Goal: Information Seeking & Learning: Learn about a topic

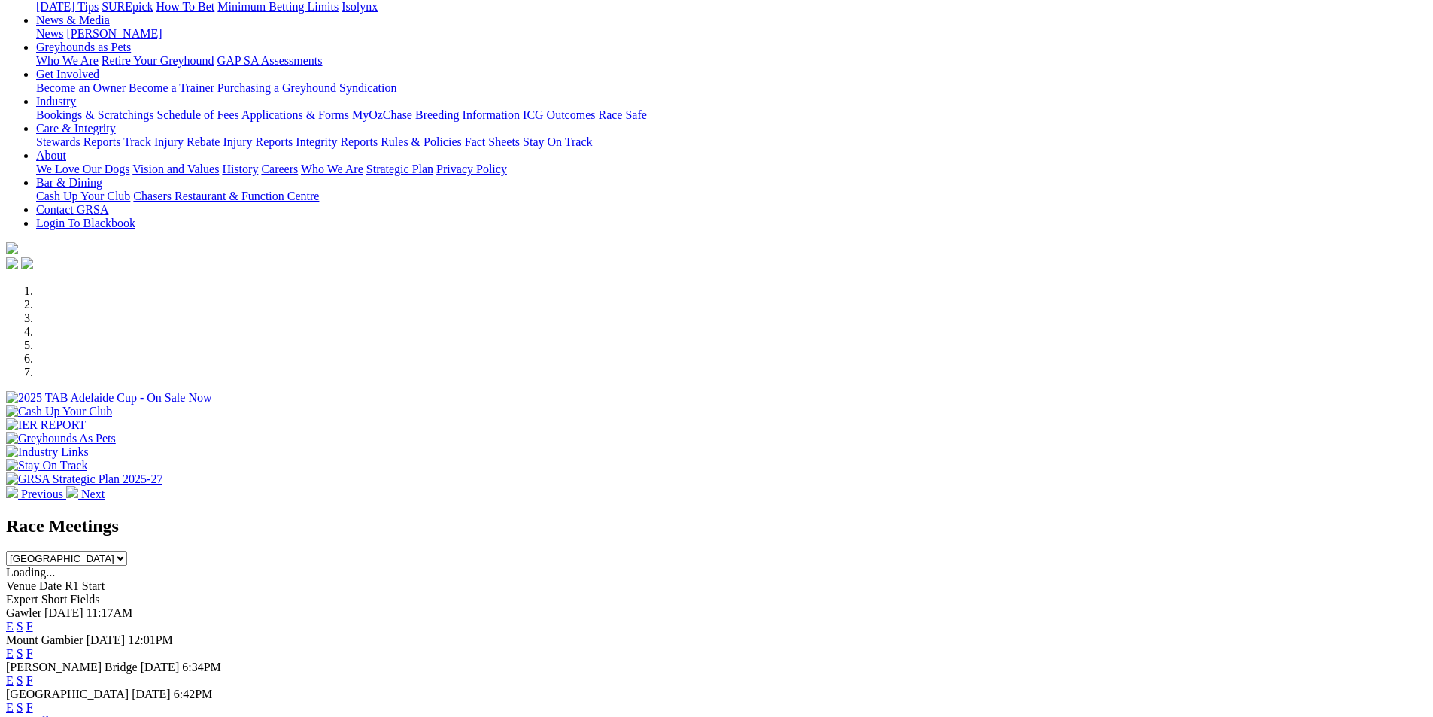
scroll to position [226, 0]
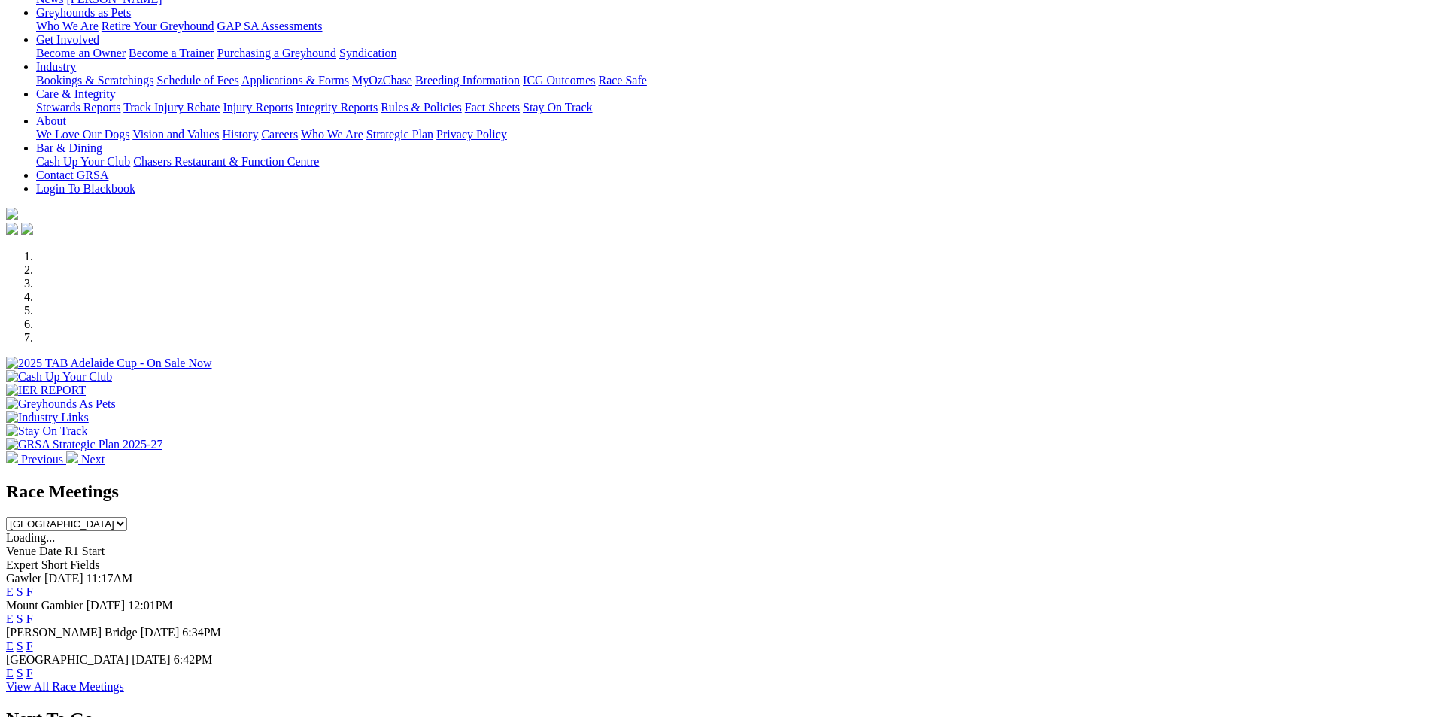
click at [127, 517] on select "South Australia New South Wales Northern Territory Queensland Tasmania Victoria…" at bounding box center [66, 524] width 121 height 14
select select "QLD"
click at [127, 517] on select "South Australia New South Wales Northern Territory Queensland Tasmania Victoria…" at bounding box center [66, 524] width 121 height 14
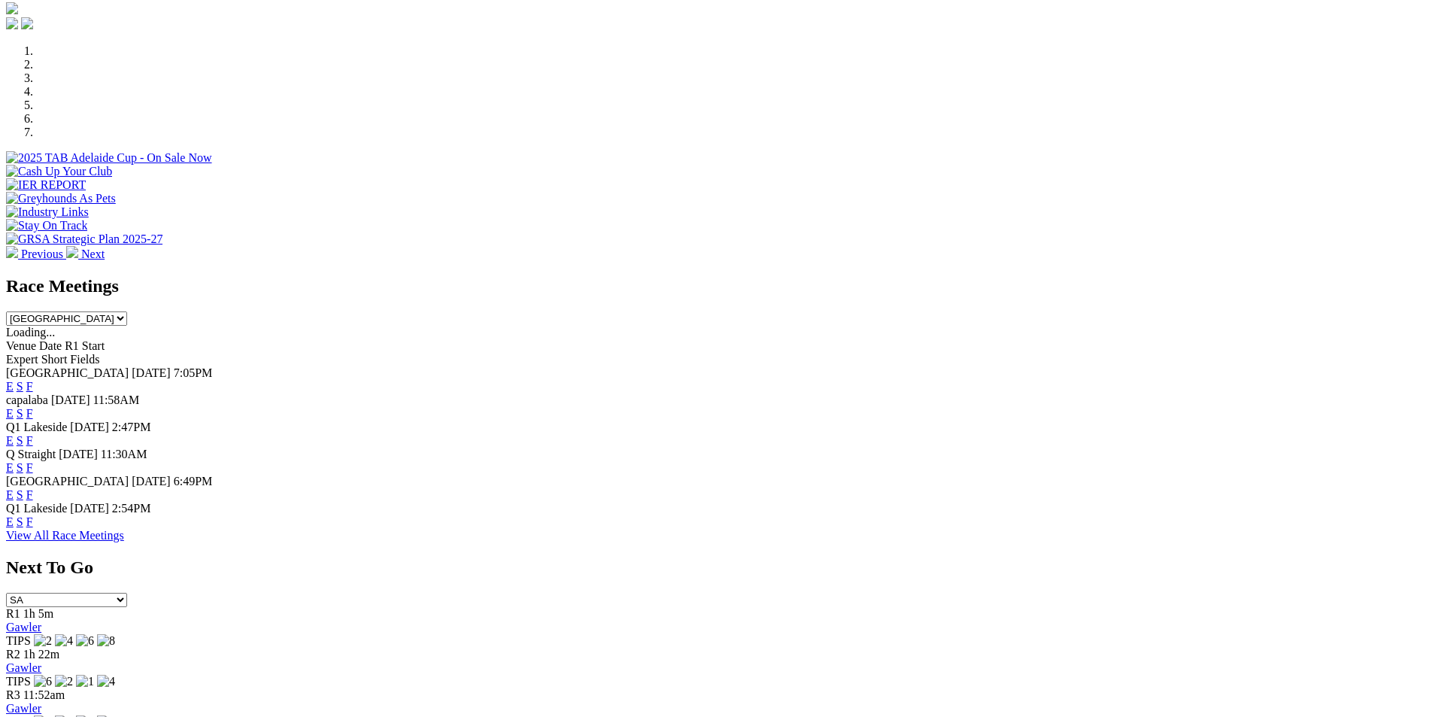
scroll to position [451, 0]
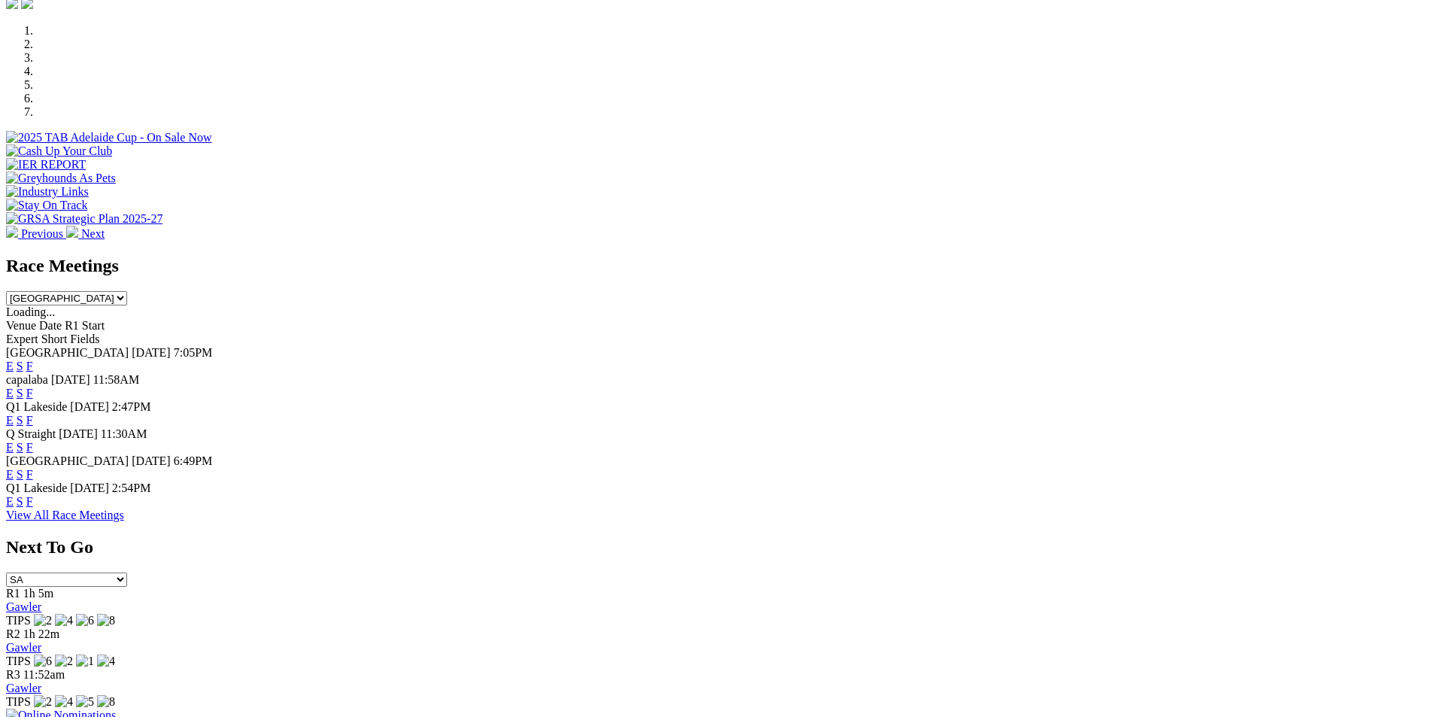
click at [33, 414] on link "F" at bounding box center [29, 420] width 7 height 13
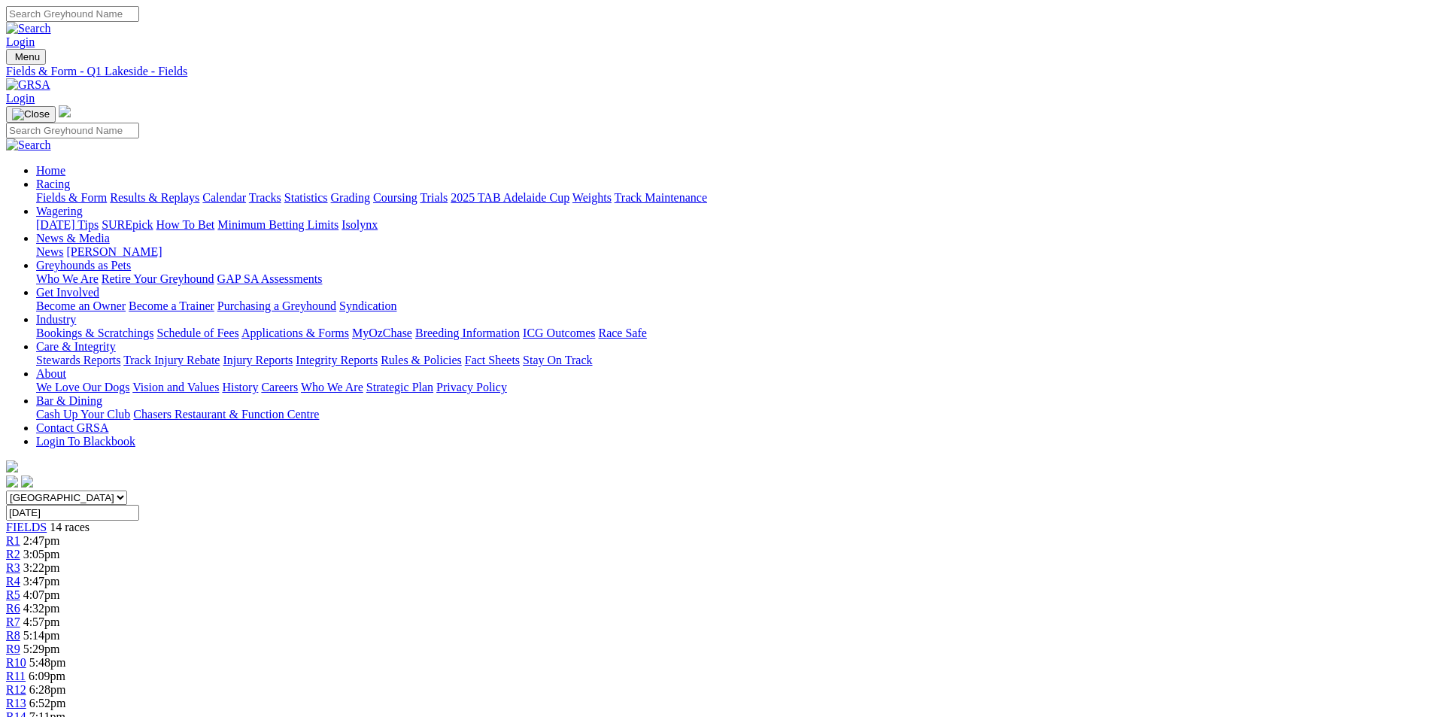
click at [814, 196] on link "CSV (Excel)" at bounding box center [783, 190] width 62 height 13
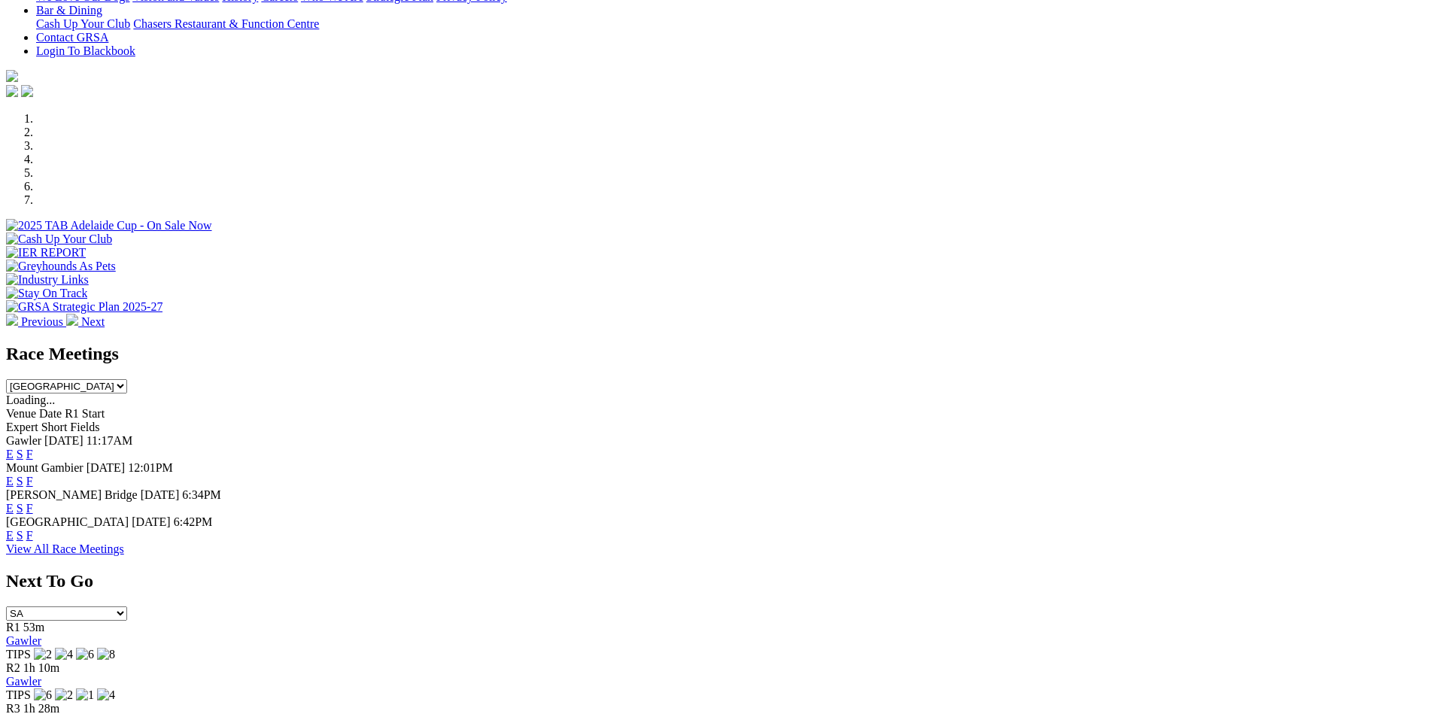
scroll to position [376, 0]
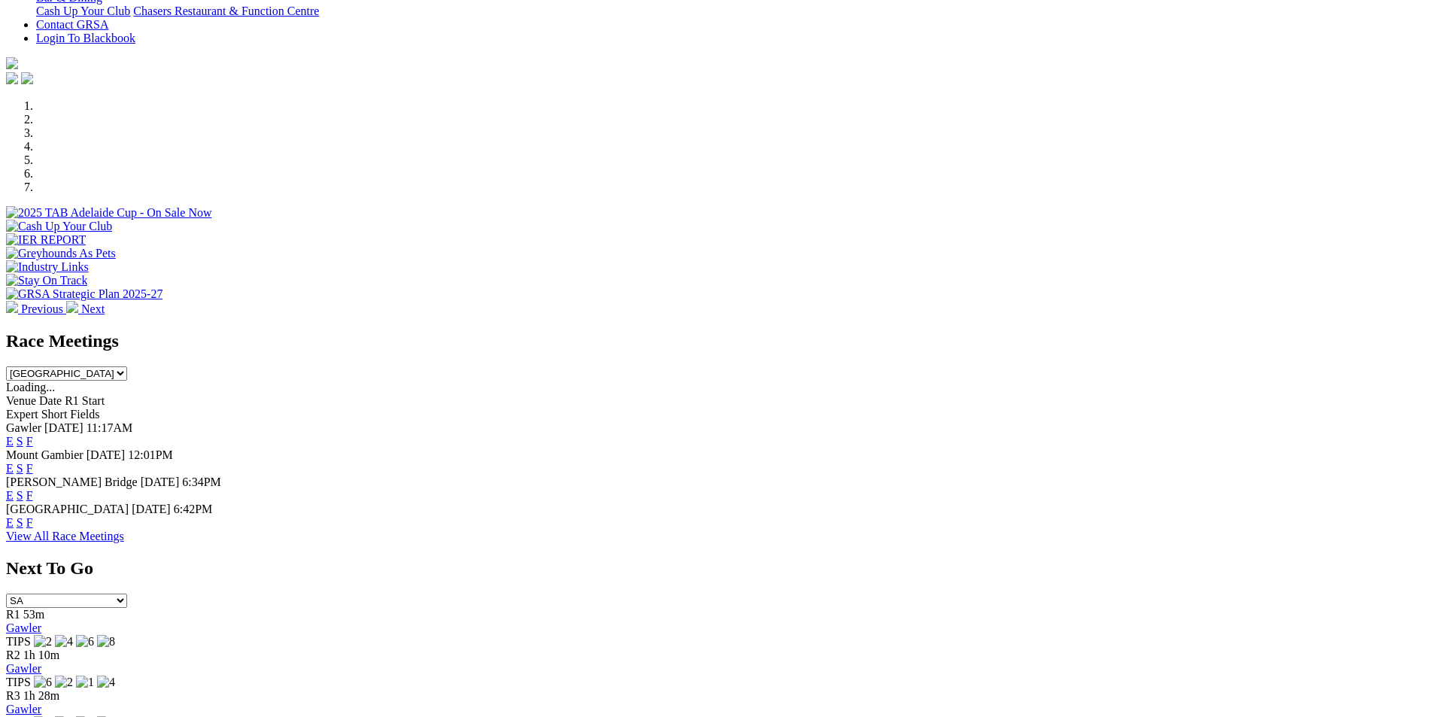
click at [127, 366] on select "South Australia New South Wales Northern Territory Queensland Tasmania Victoria…" at bounding box center [66, 373] width 121 height 14
select select "QLD"
click at [127, 366] on select "South Australia New South Wales Northern Territory Queensland Tasmania Victoria…" at bounding box center [66, 373] width 121 height 14
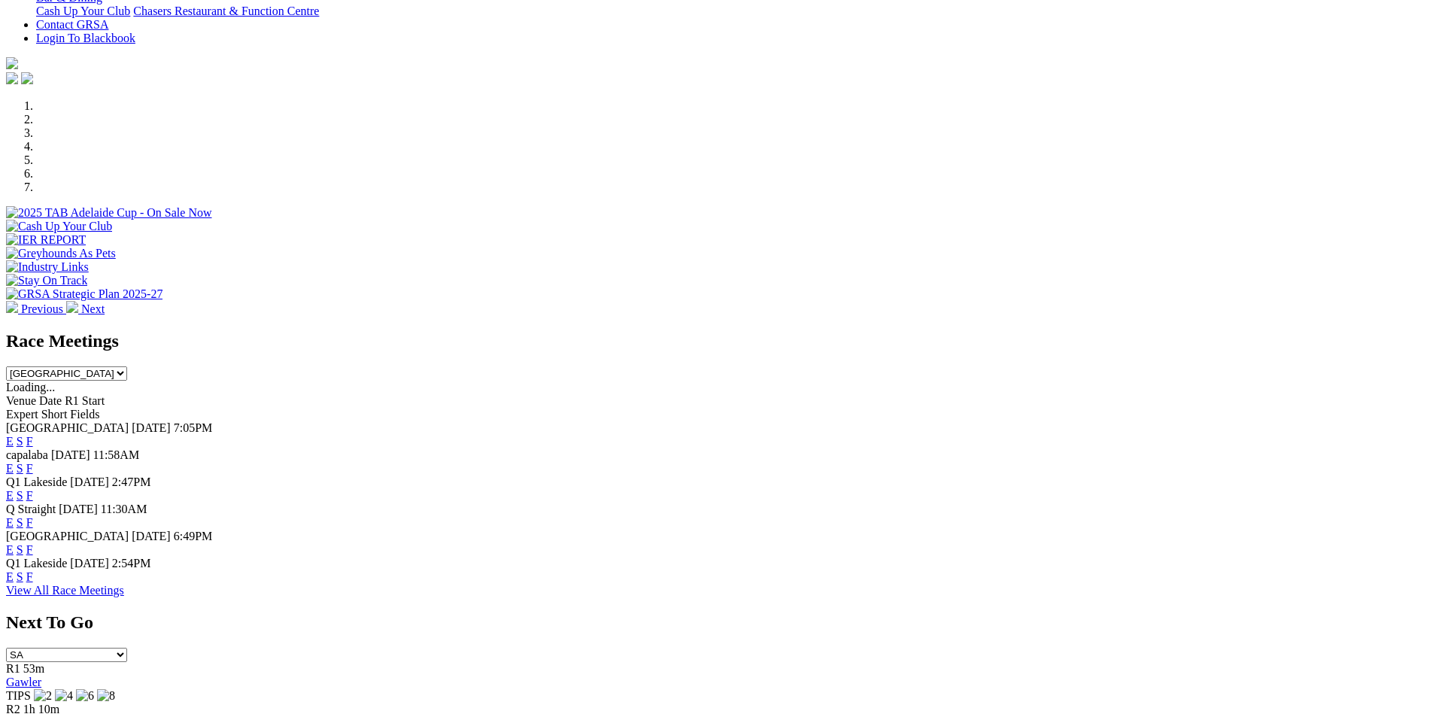
click at [14, 489] on link "E" at bounding box center [10, 495] width 8 height 13
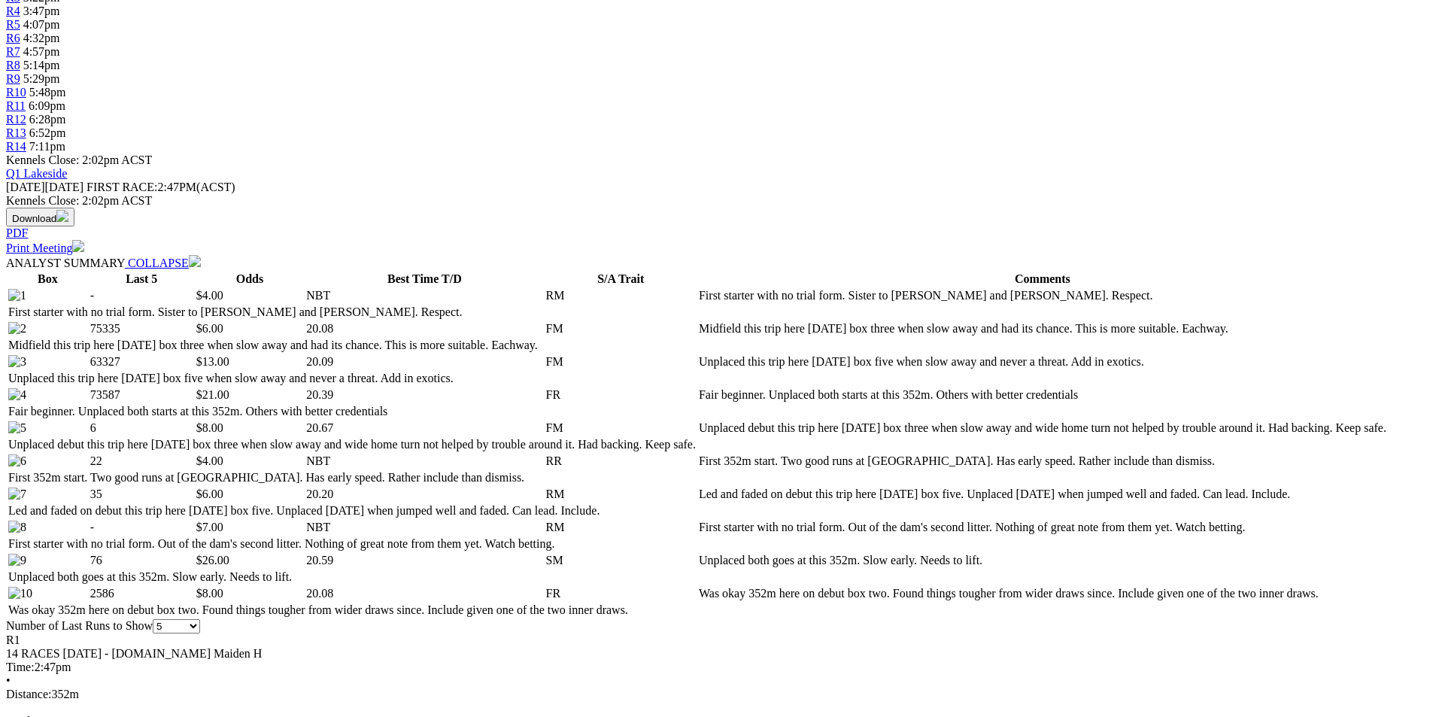
scroll to position [602, 0]
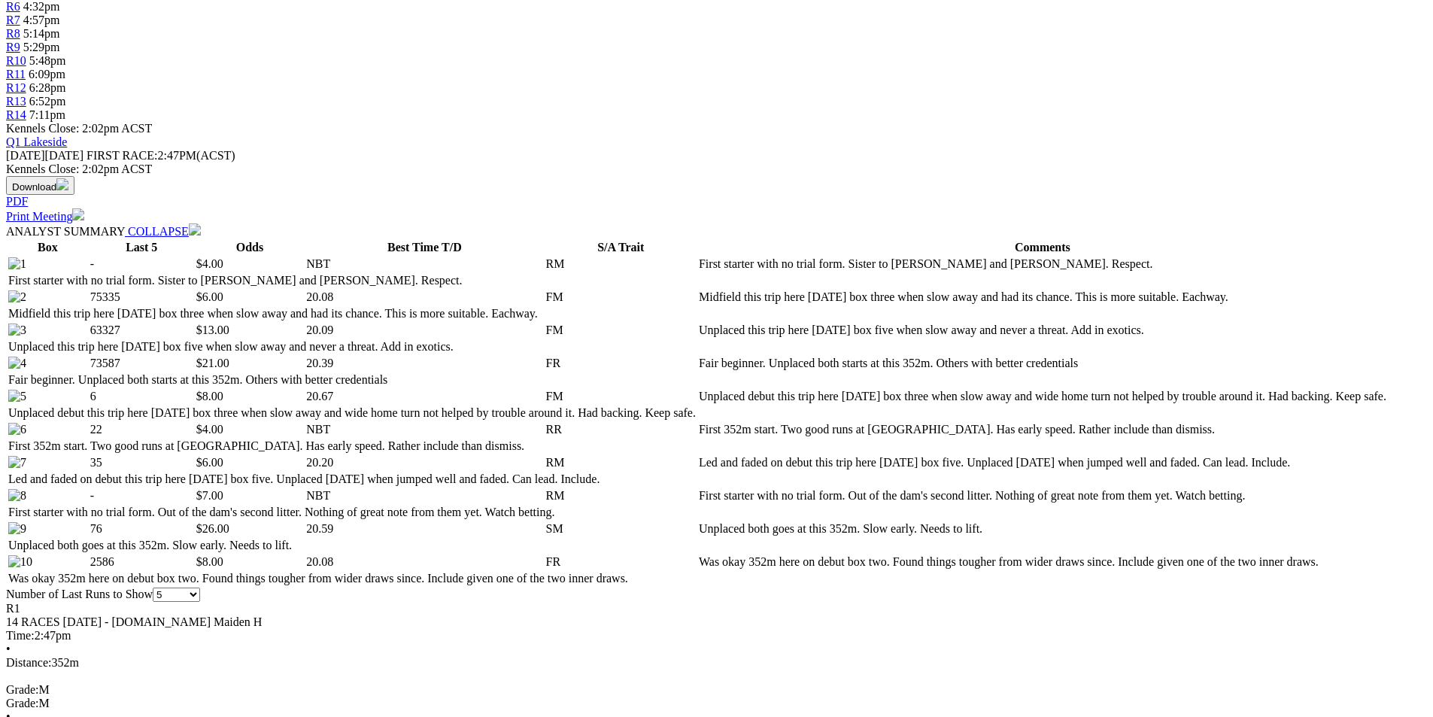
select select "10"
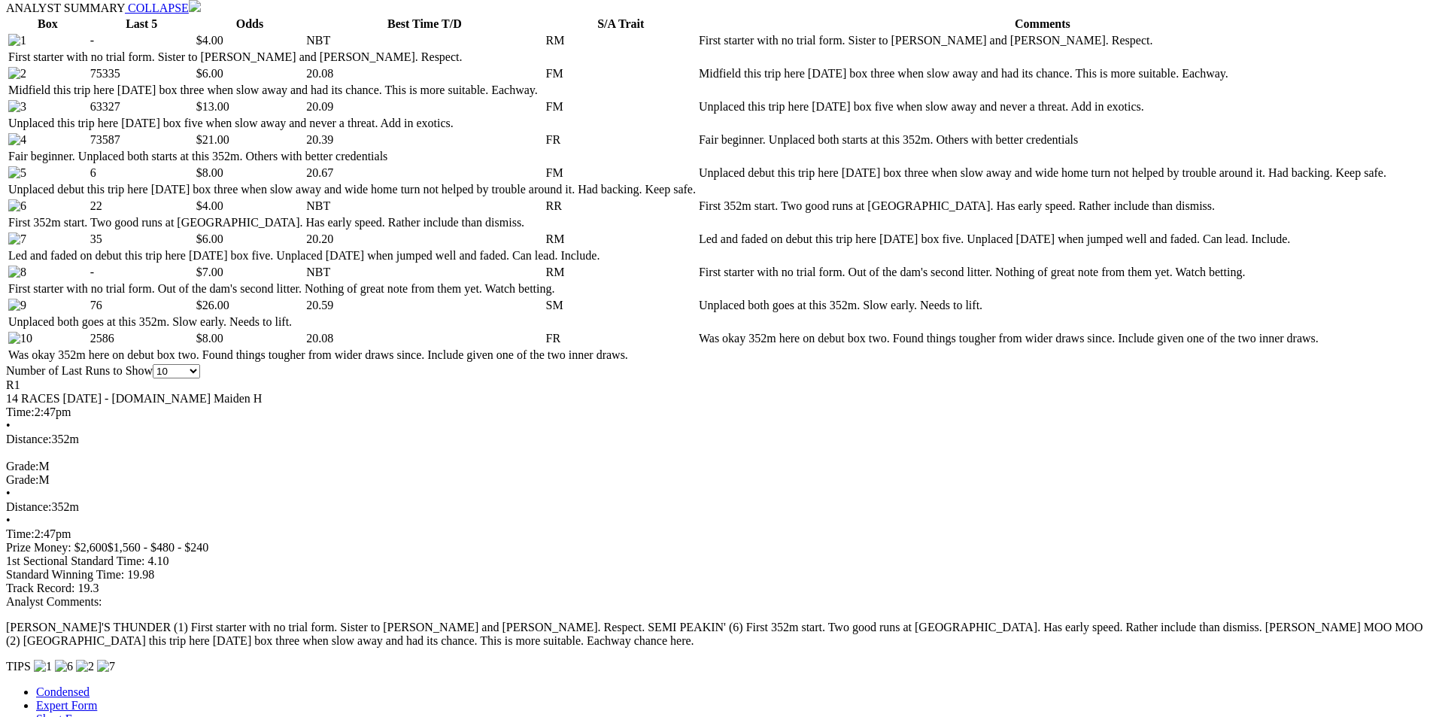
scroll to position [752, 0]
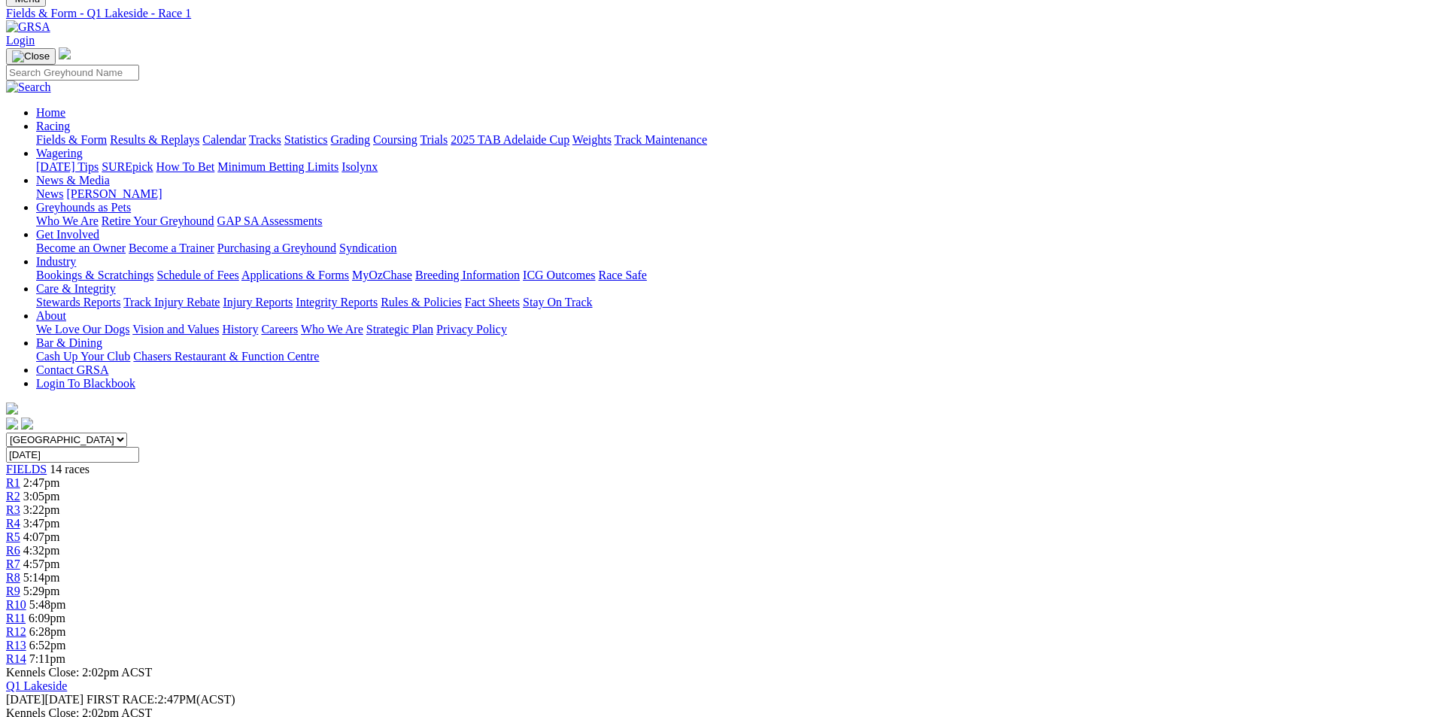
scroll to position [0, 0]
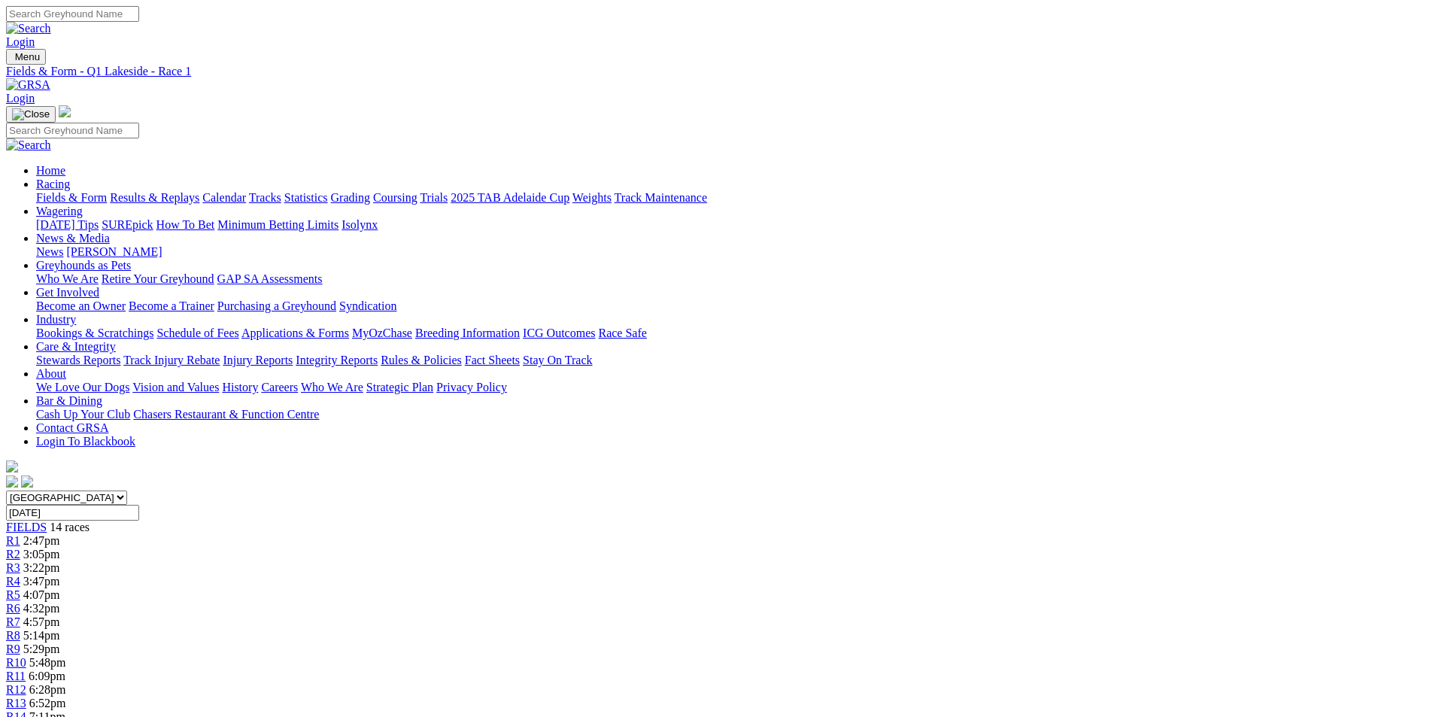
click at [20, 548] on span "R2" at bounding box center [13, 554] width 14 height 13
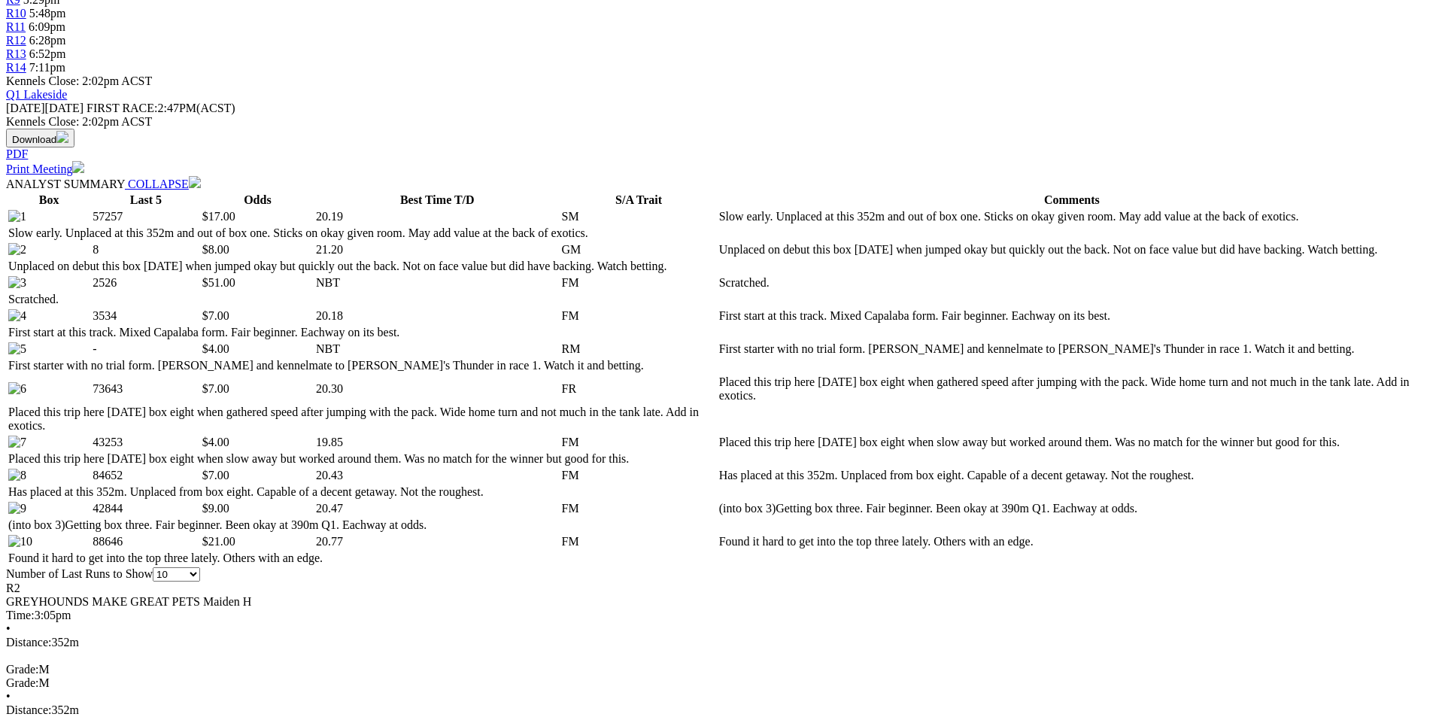
scroll to position [677, 0]
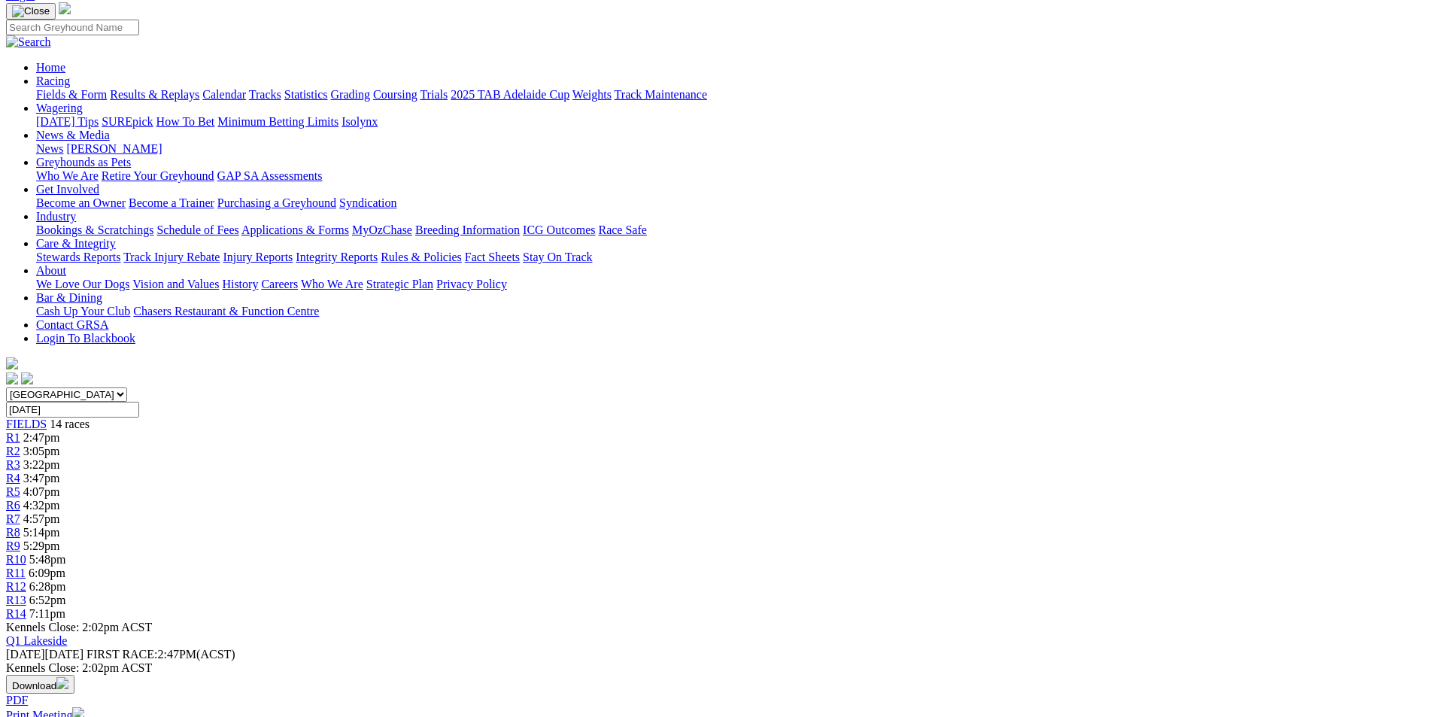
scroll to position [0, 0]
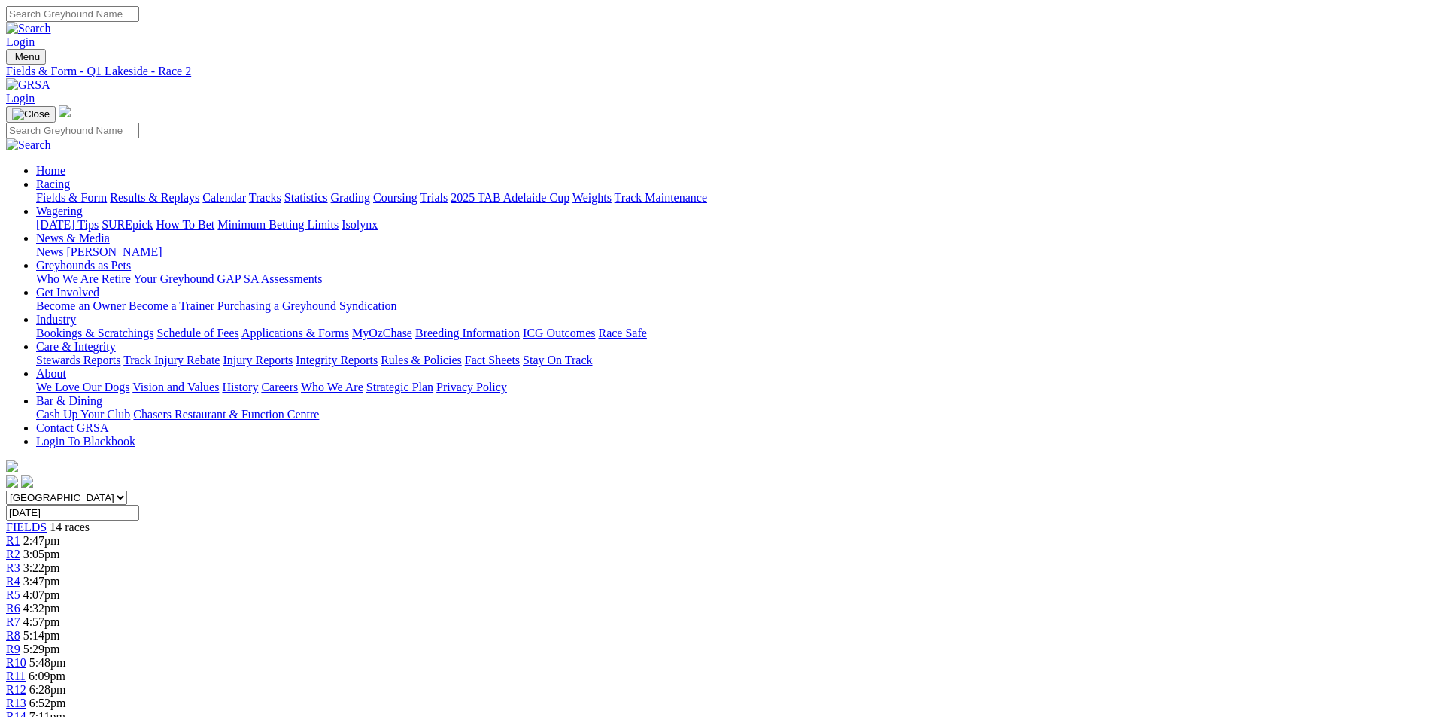
click at [472, 561] on div "R3 3:22pm" at bounding box center [716, 568] width 1421 height 14
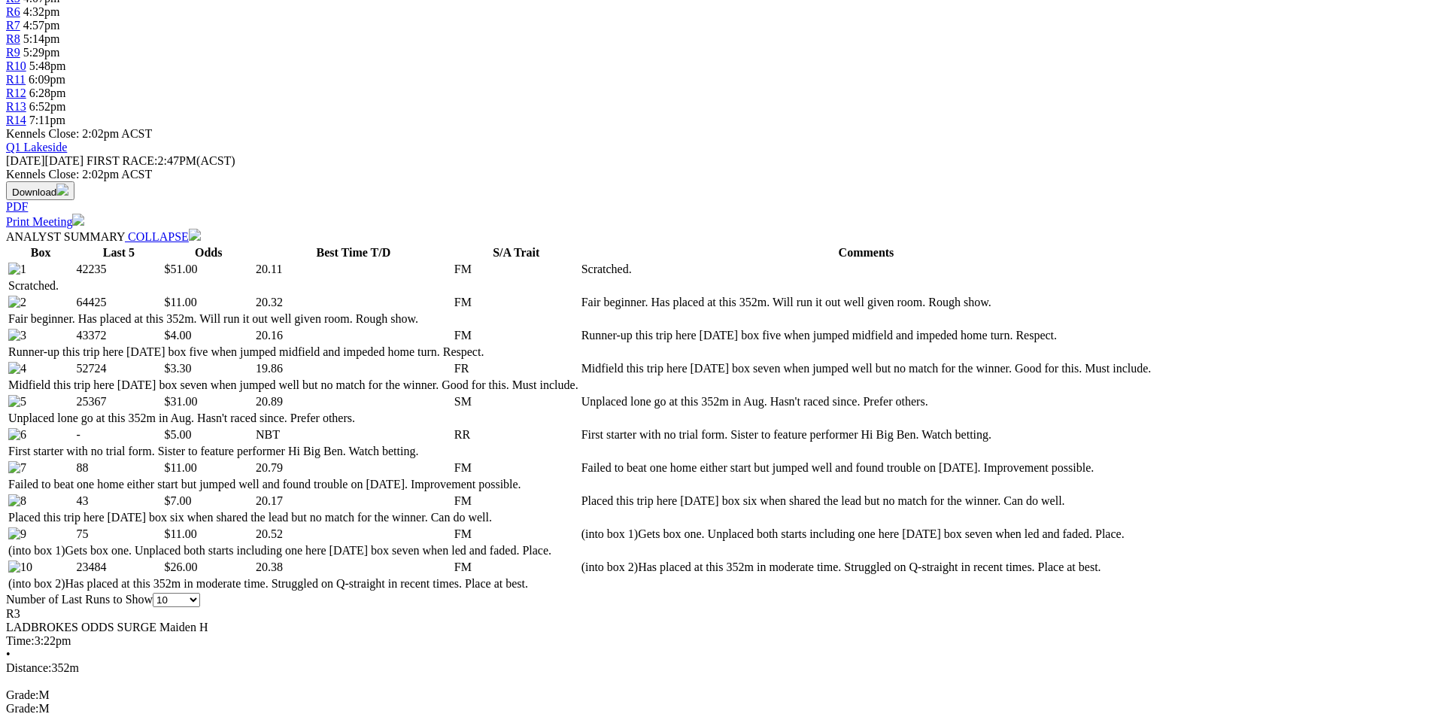
scroll to position [752, 0]
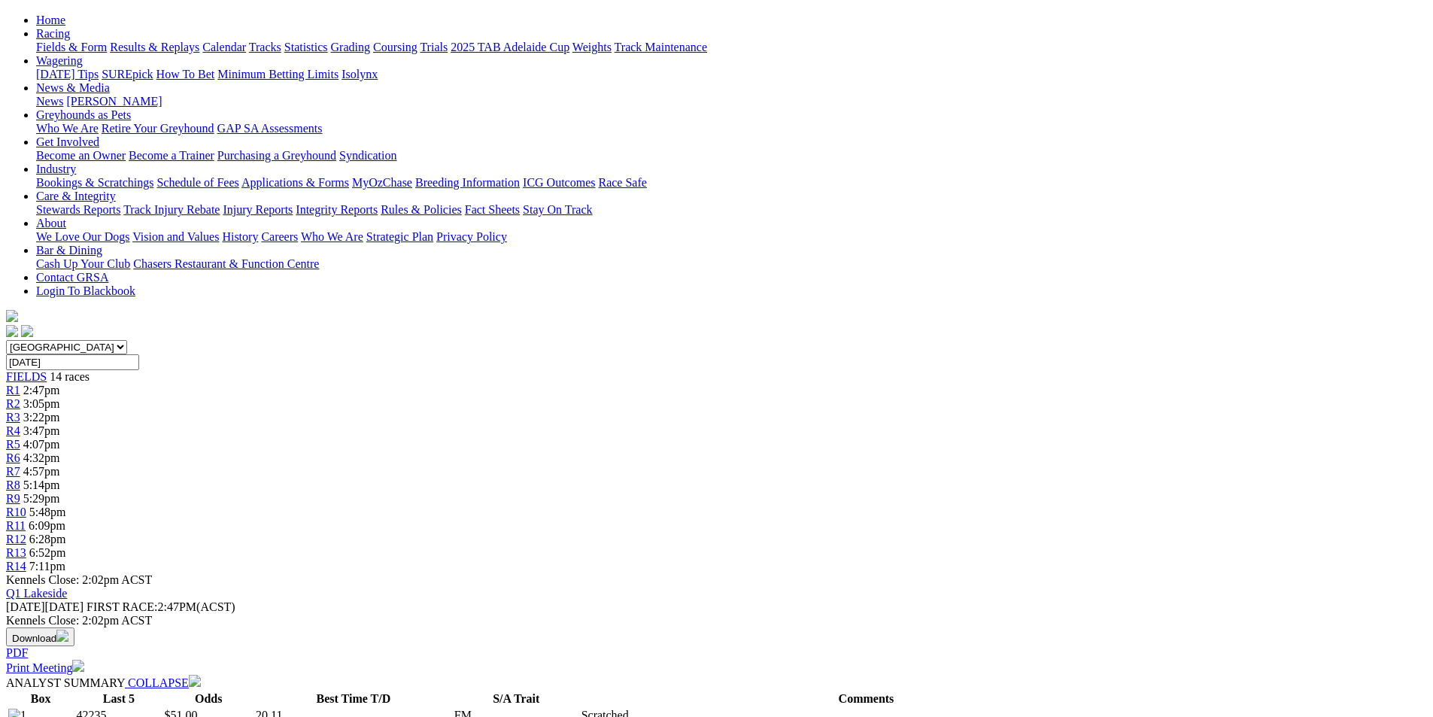
scroll to position [0, 0]
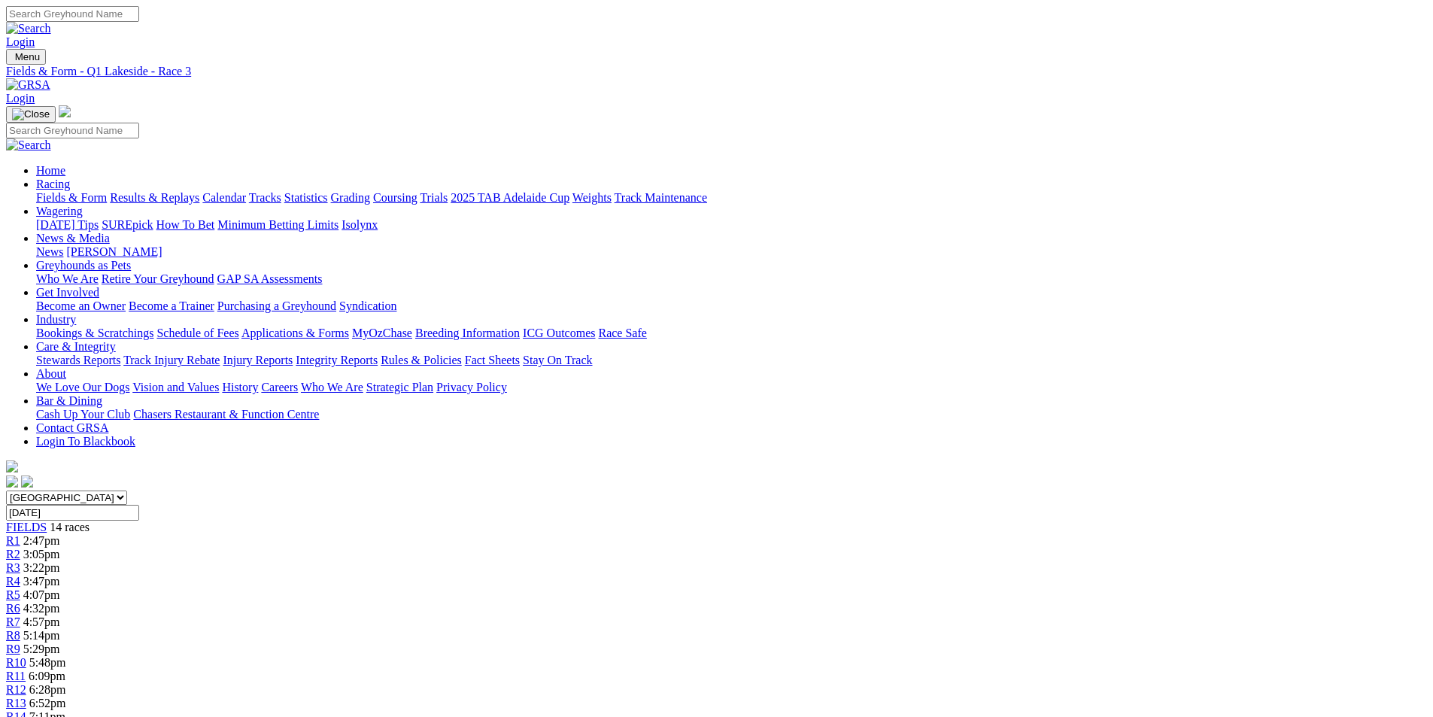
click at [20, 575] on span "R4" at bounding box center [13, 581] width 14 height 13
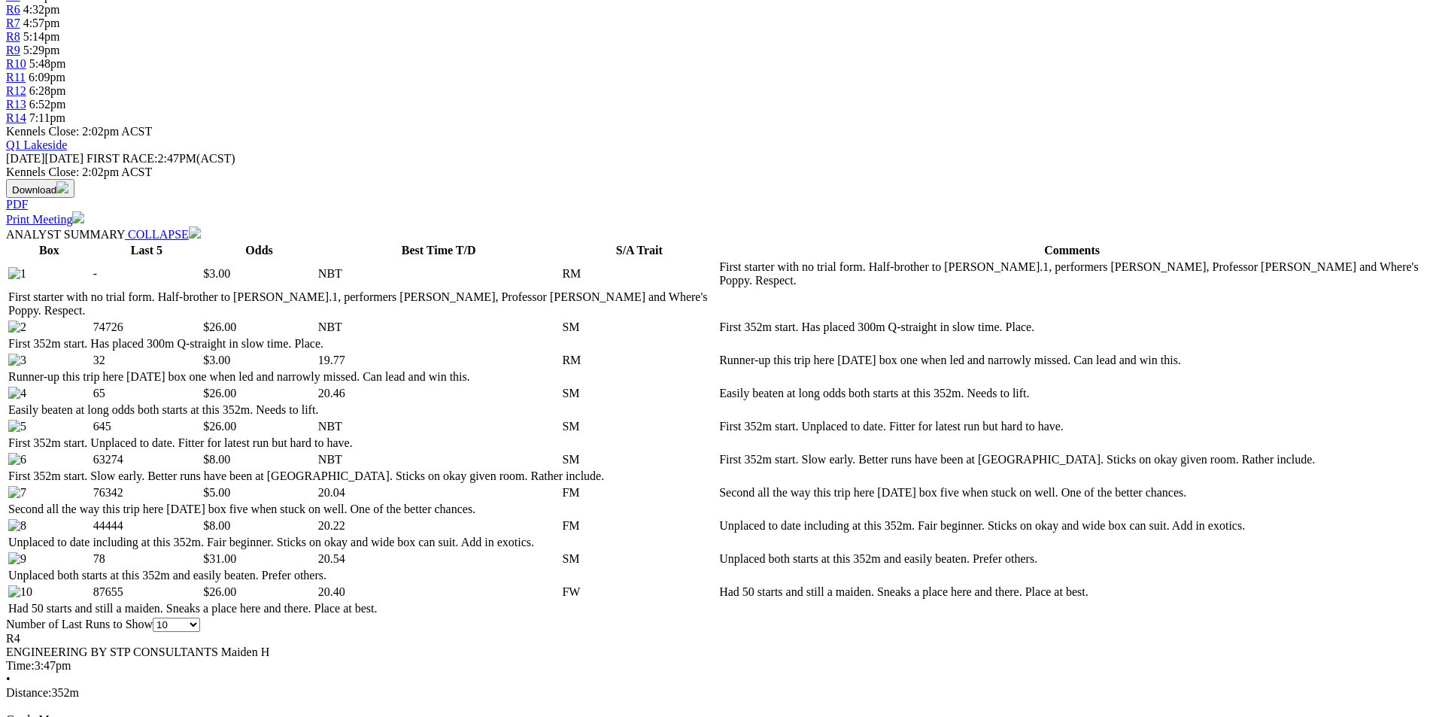
scroll to position [602, 0]
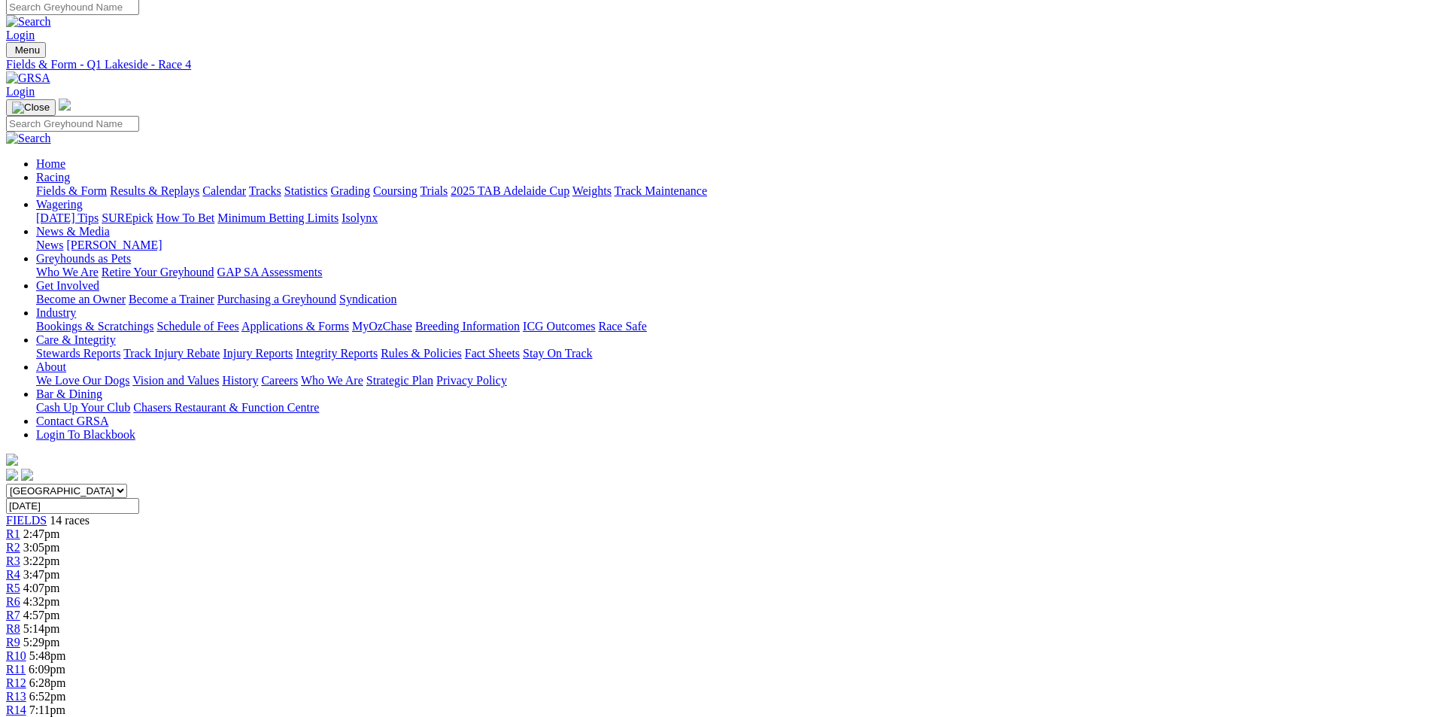
scroll to position [0, 0]
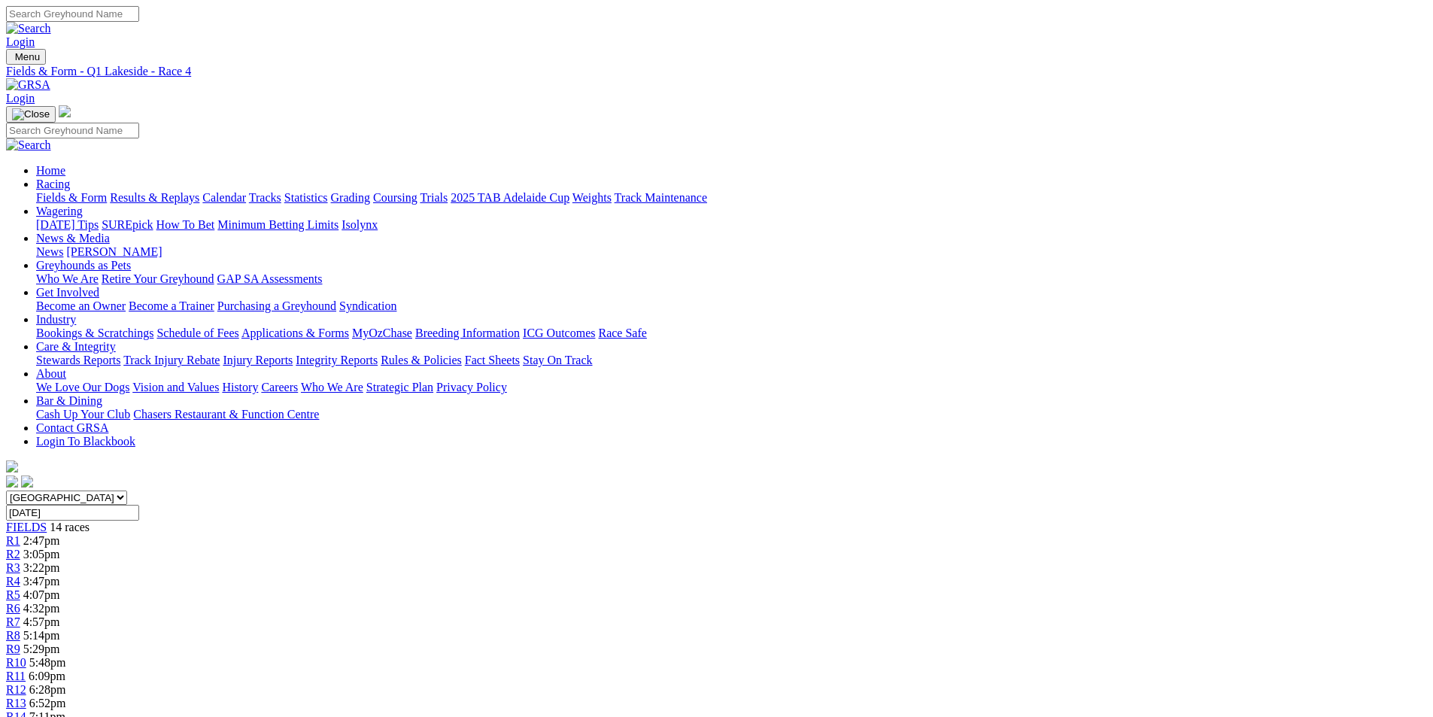
click at [20, 588] on link "R5" at bounding box center [13, 594] width 14 height 13
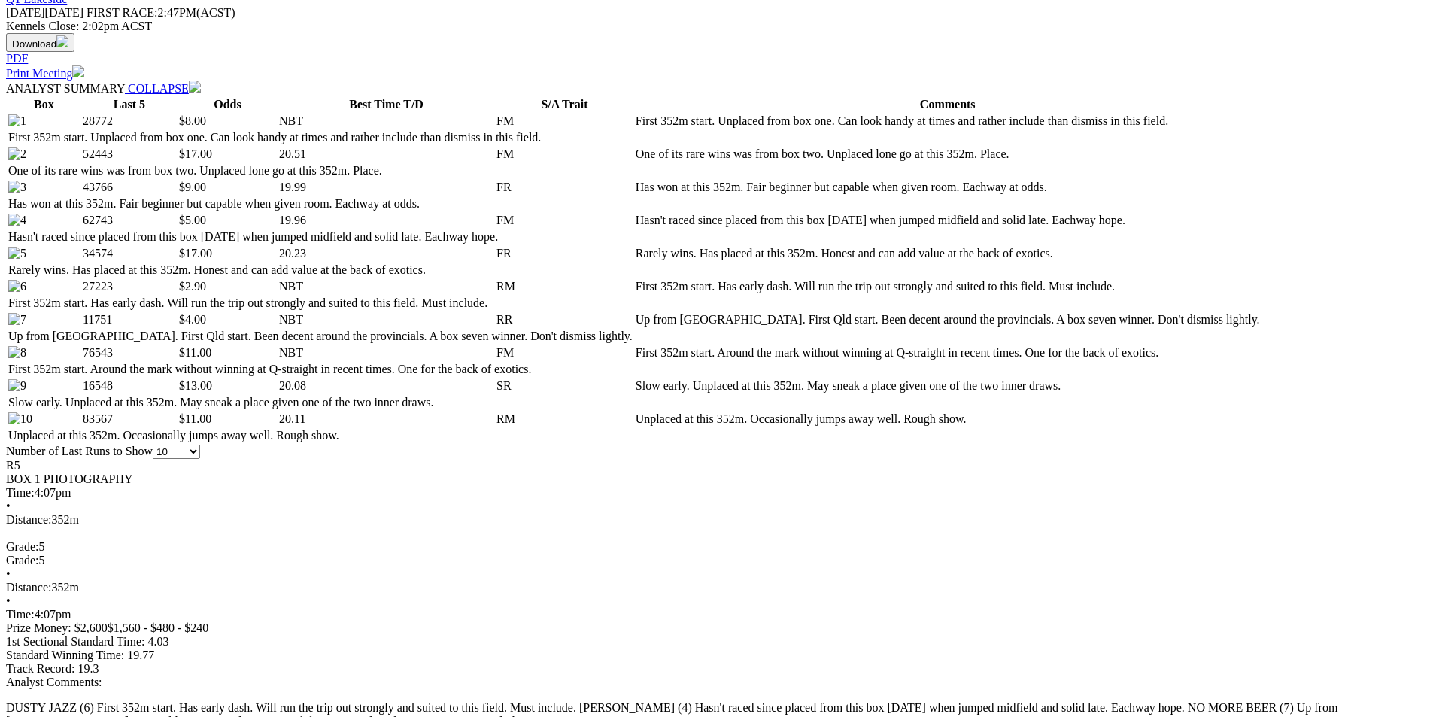
scroll to position [752, 0]
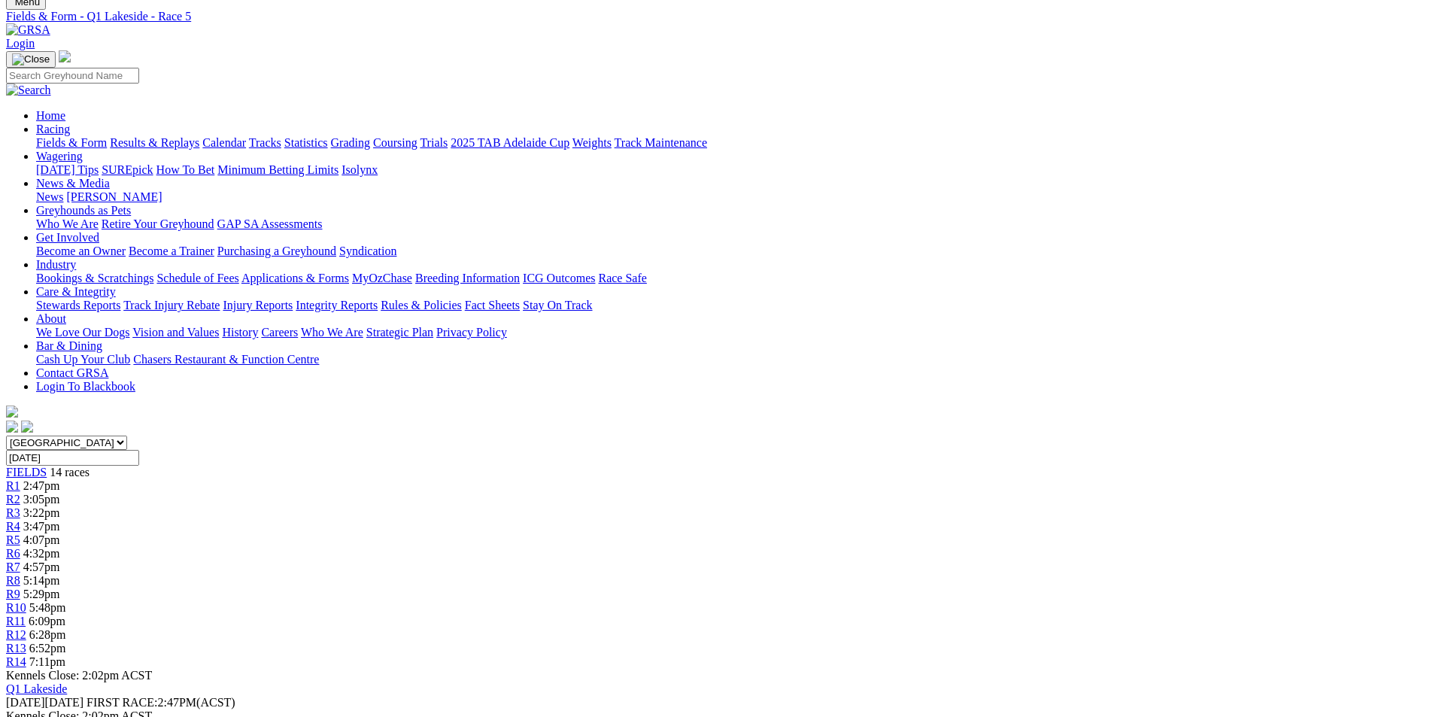
scroll to position [0, 0]
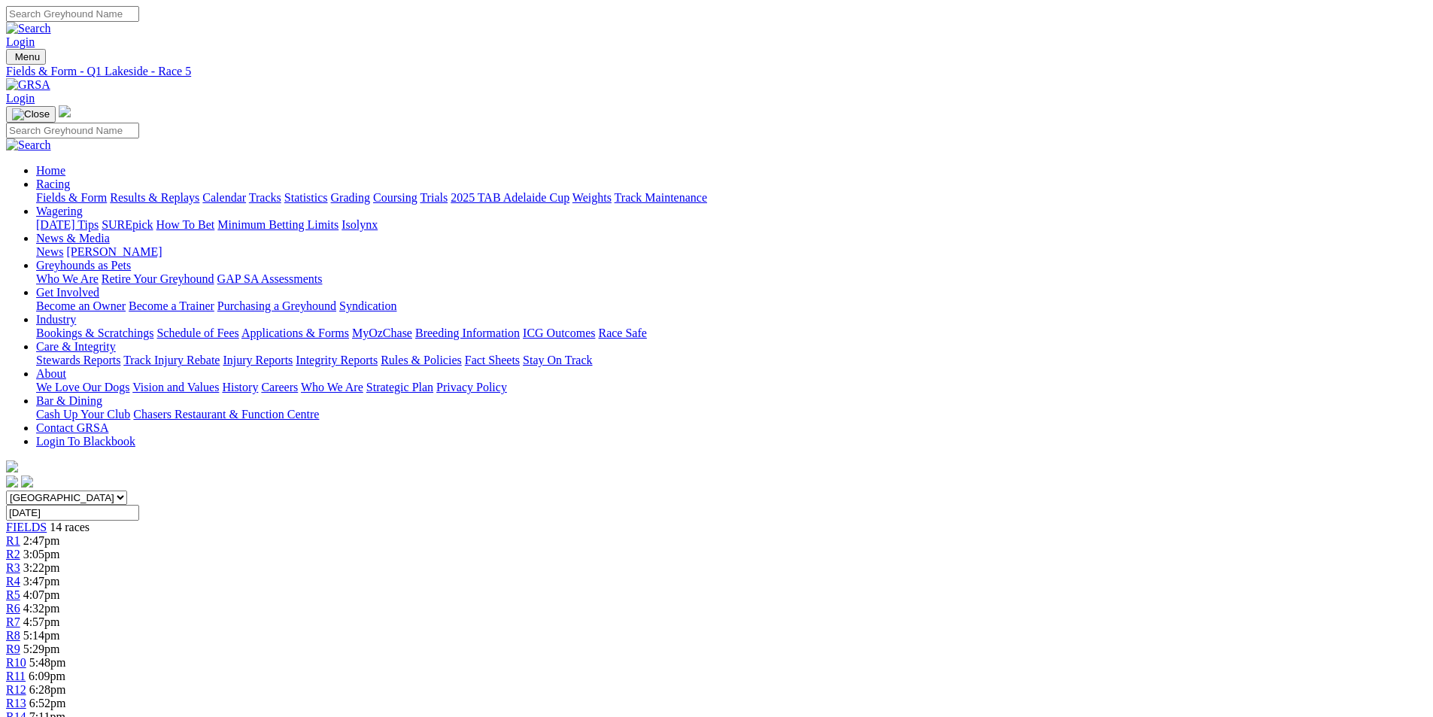
click at [670, 602] on div "R6 4:32pm" at bounding box center [716, 609] width 1421 height 14
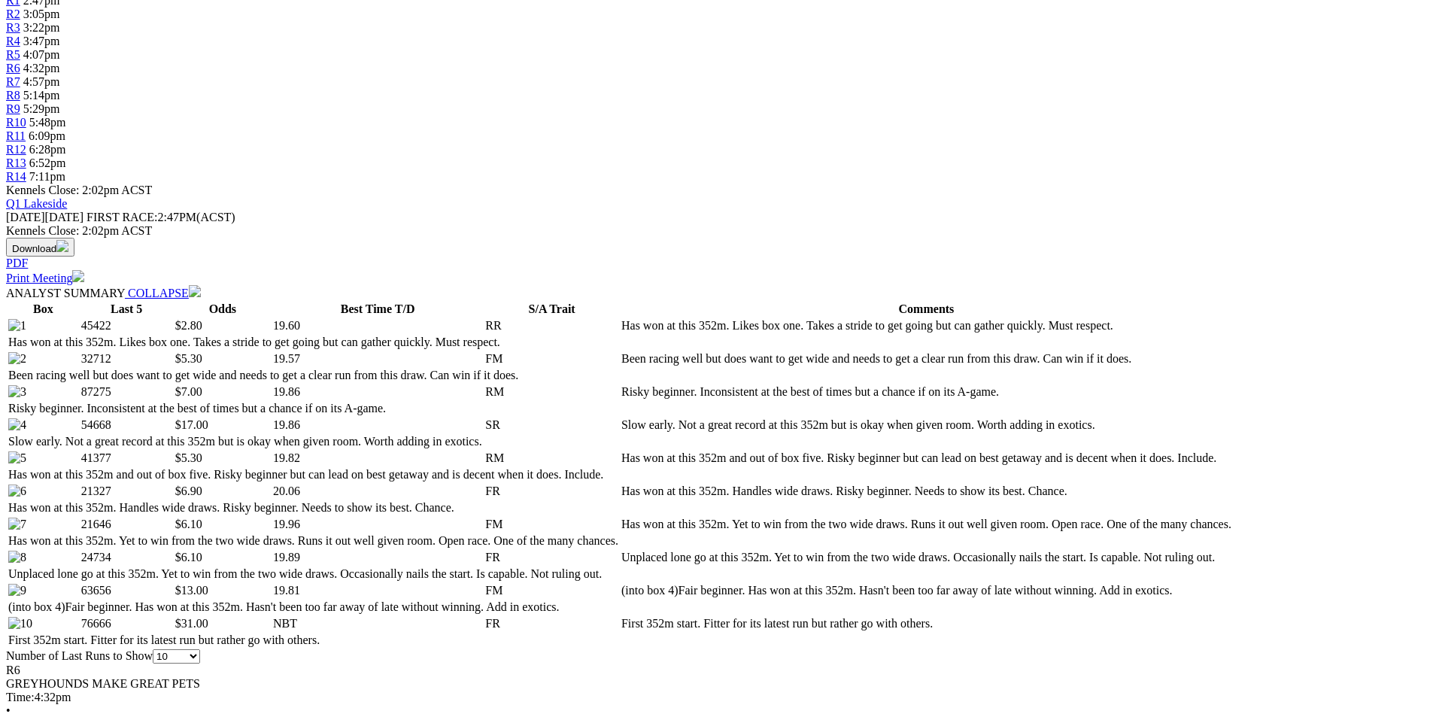
scroll to position [602, 0]
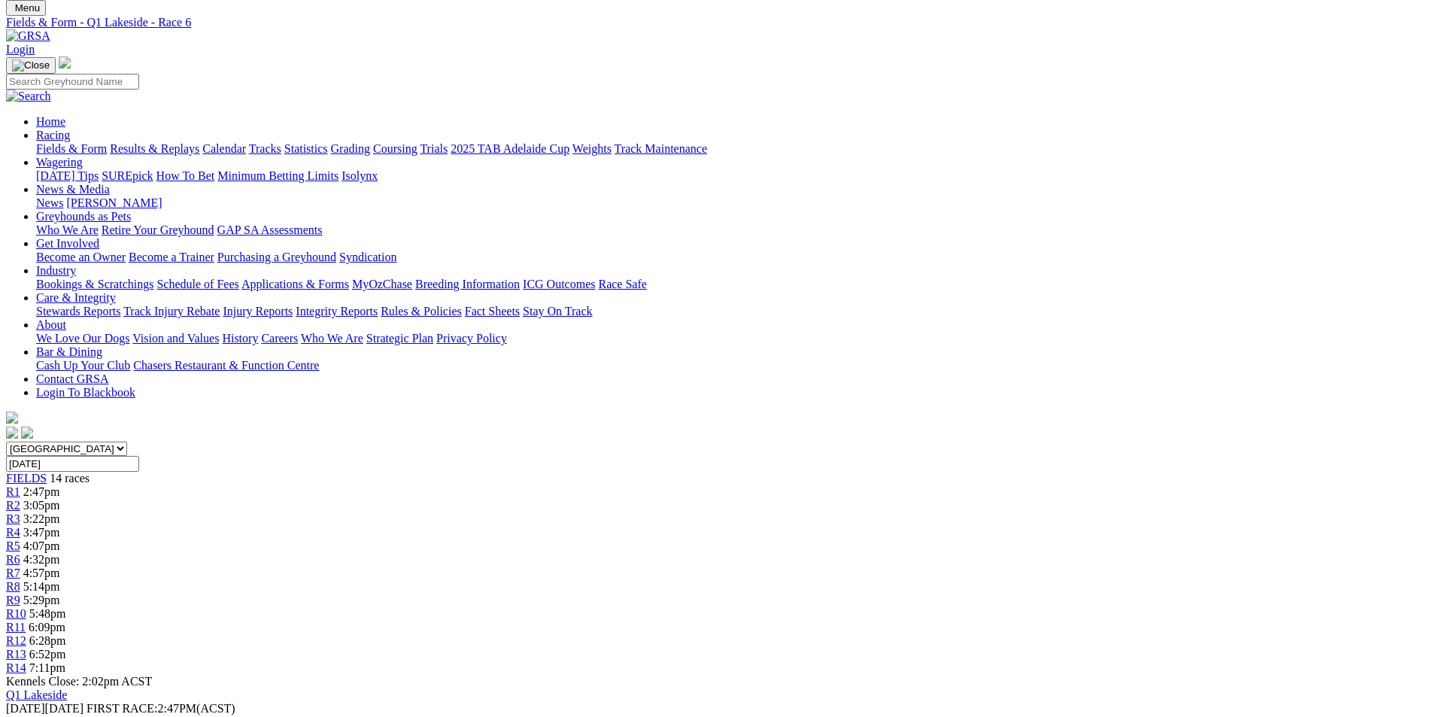
scroll to position [0, 0]
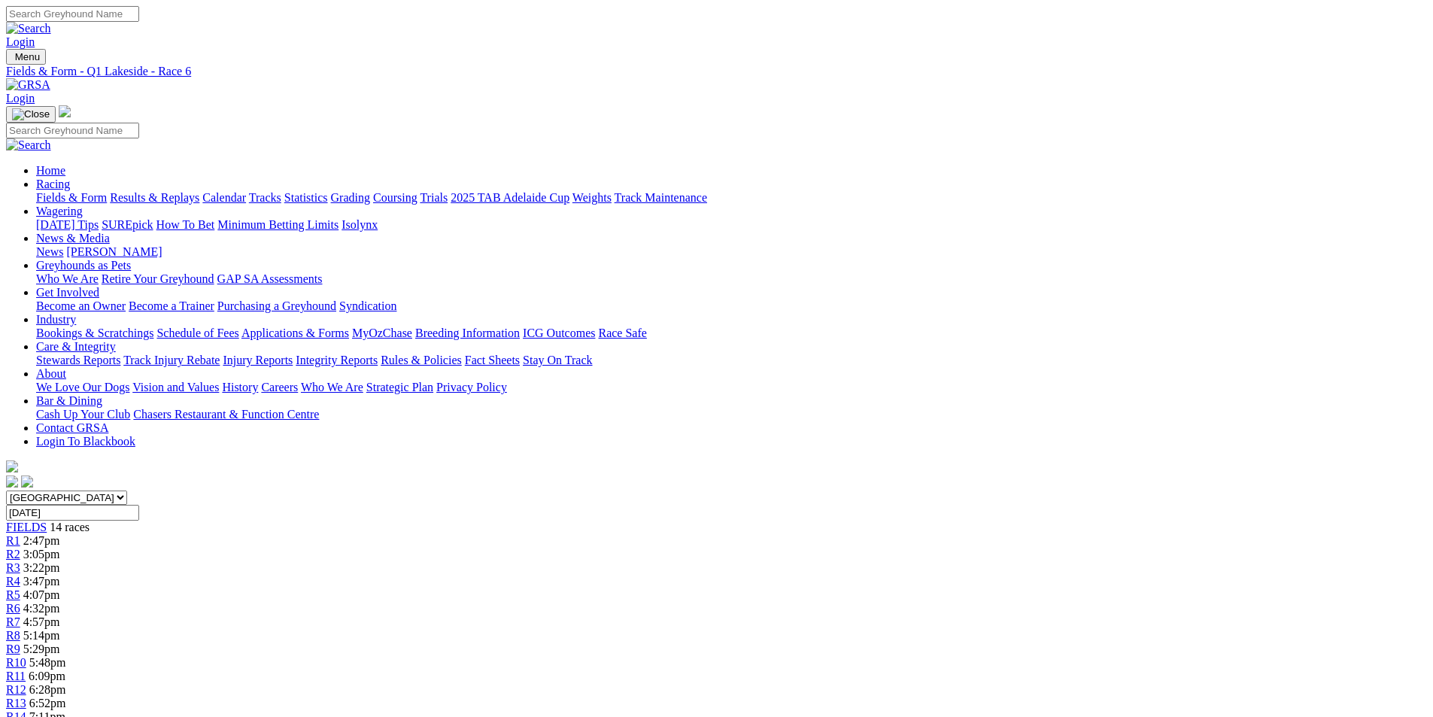
click at [20, 616] on span "R7" at bounding box center [13, 622] width 14 height 13
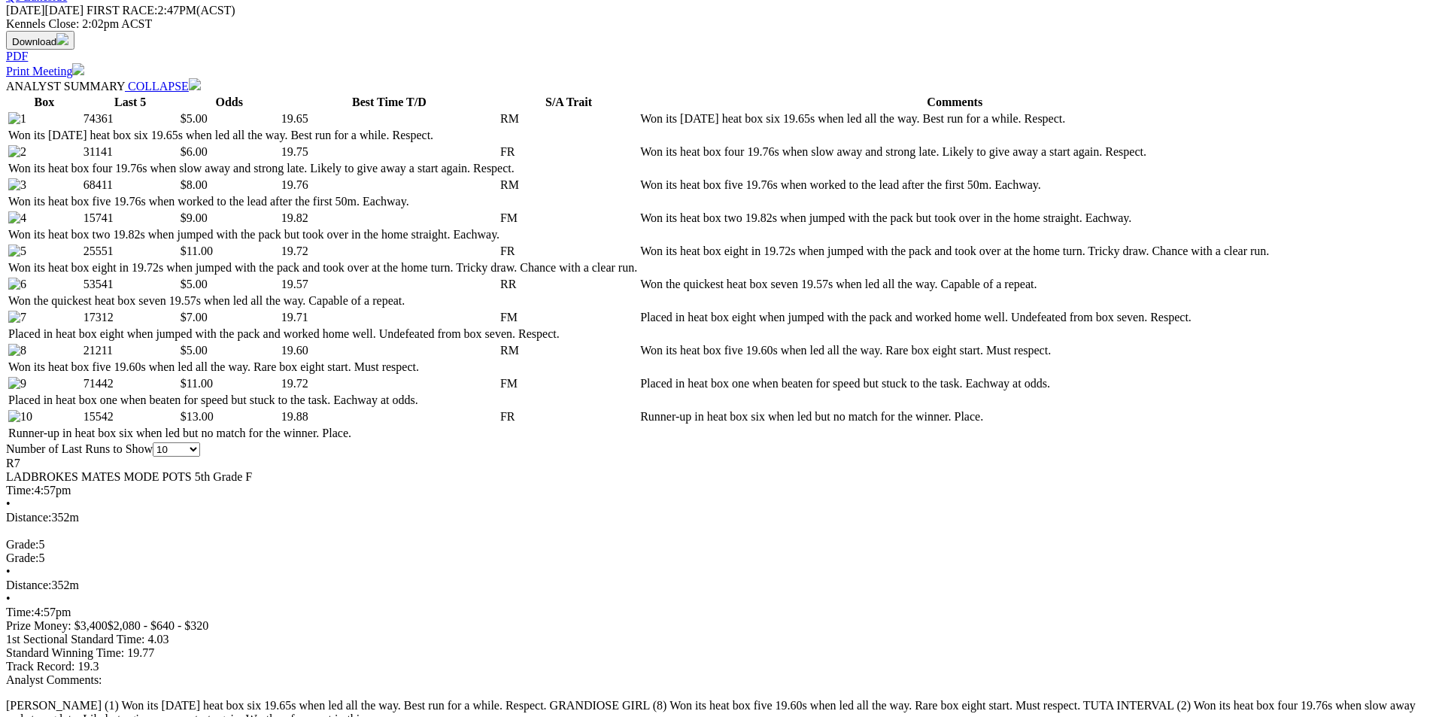
scroll to position [752, 0]
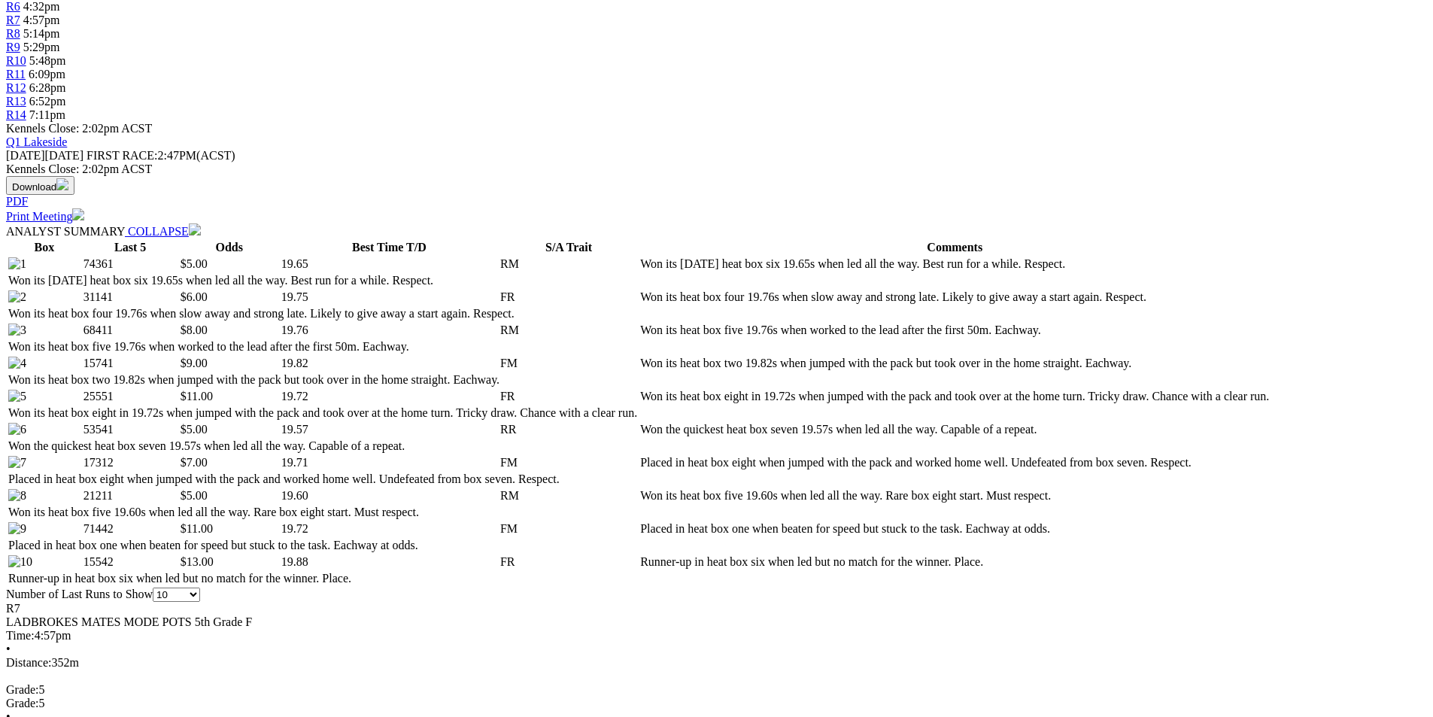
scroll to position [0, 0]
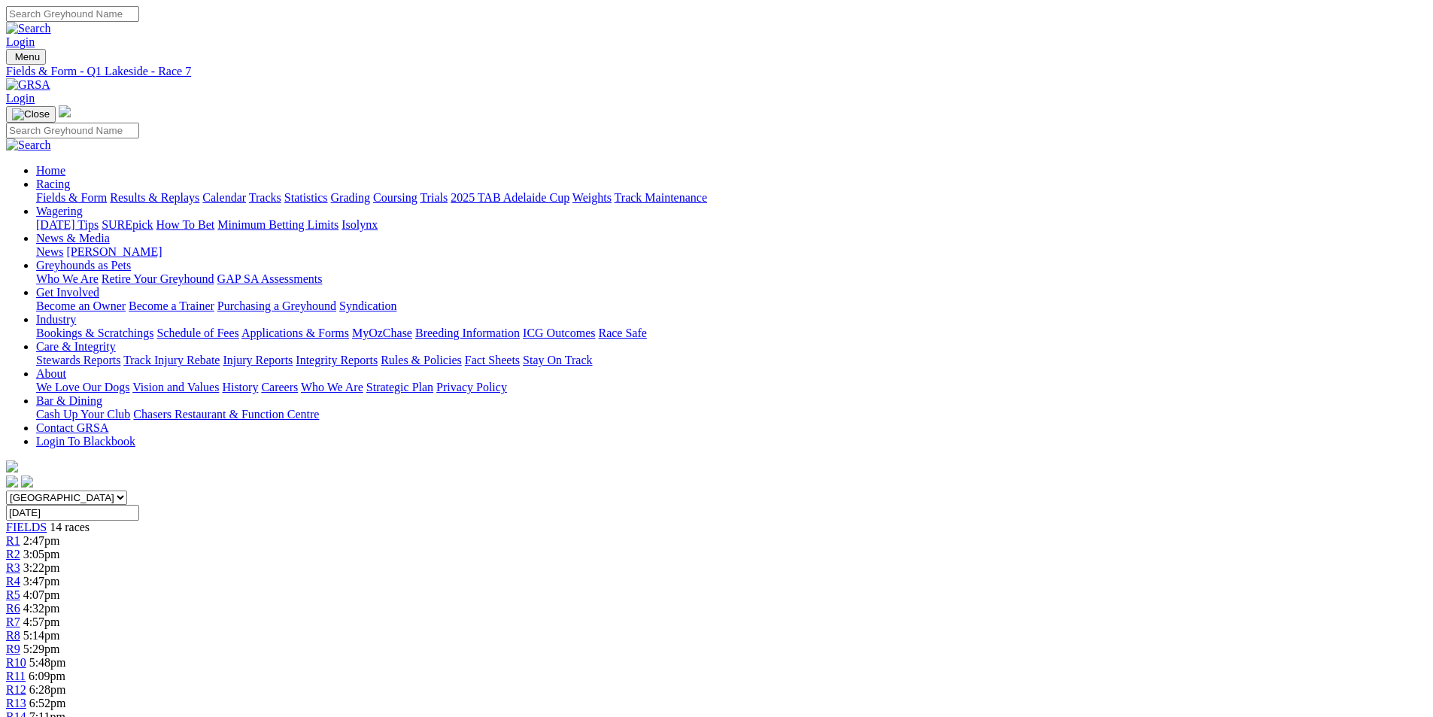
click at [20, 629] on span "R8" at bounding box center [13, 635] width 14 height 13
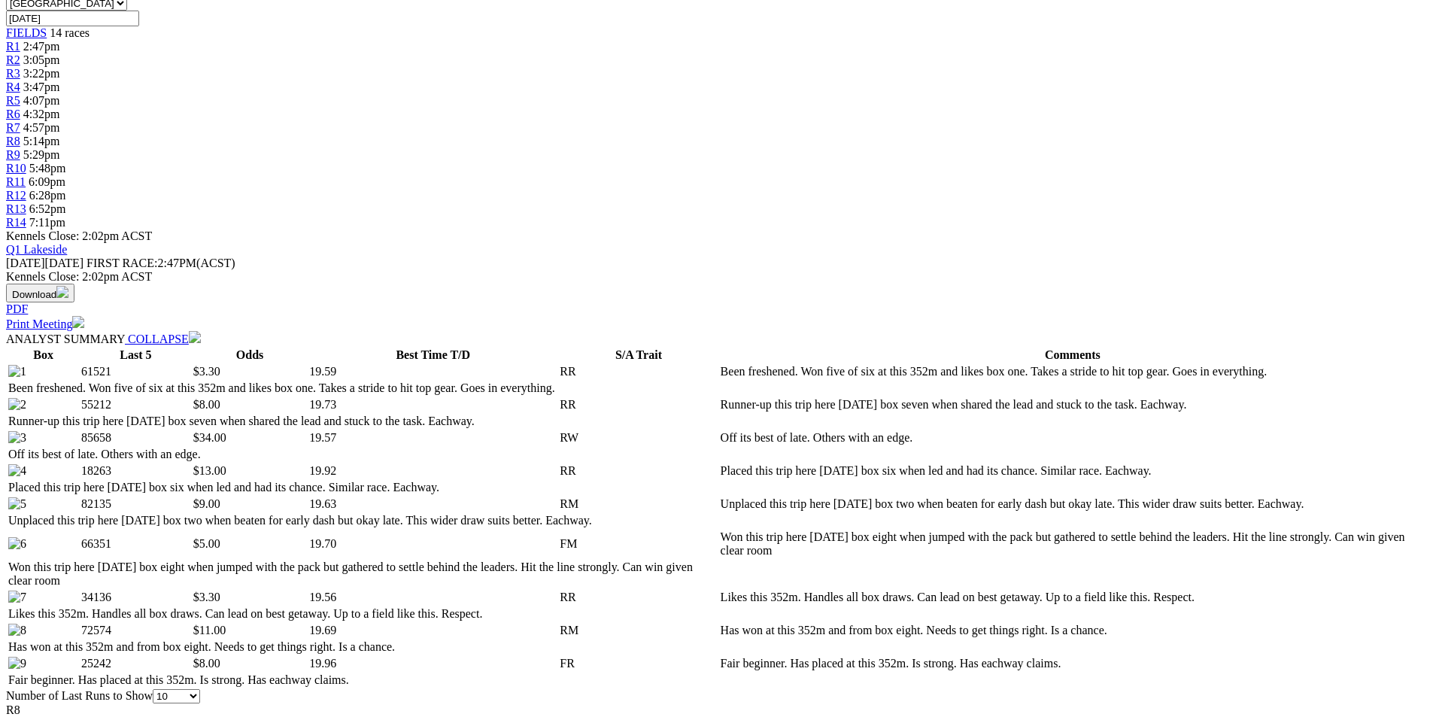
scroll to position [527, 0]
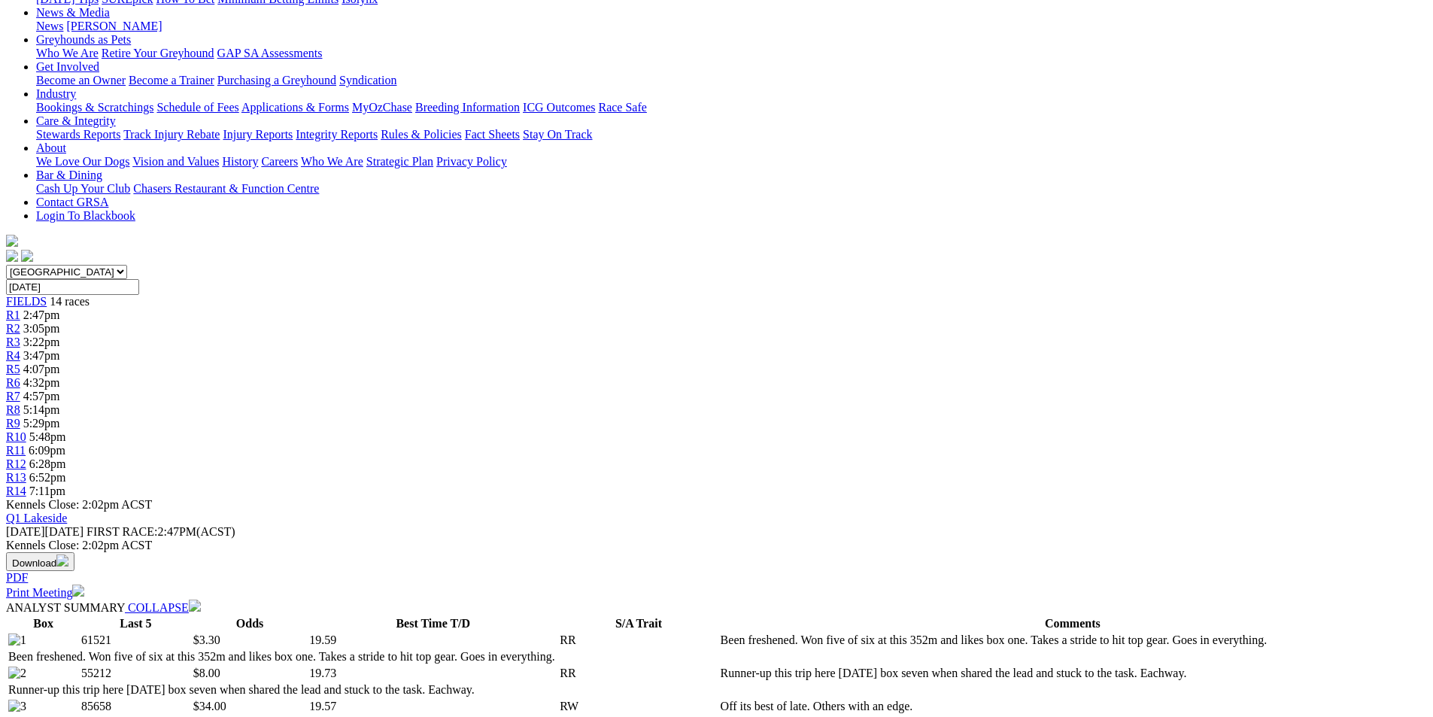
scroll to position [0, 0]
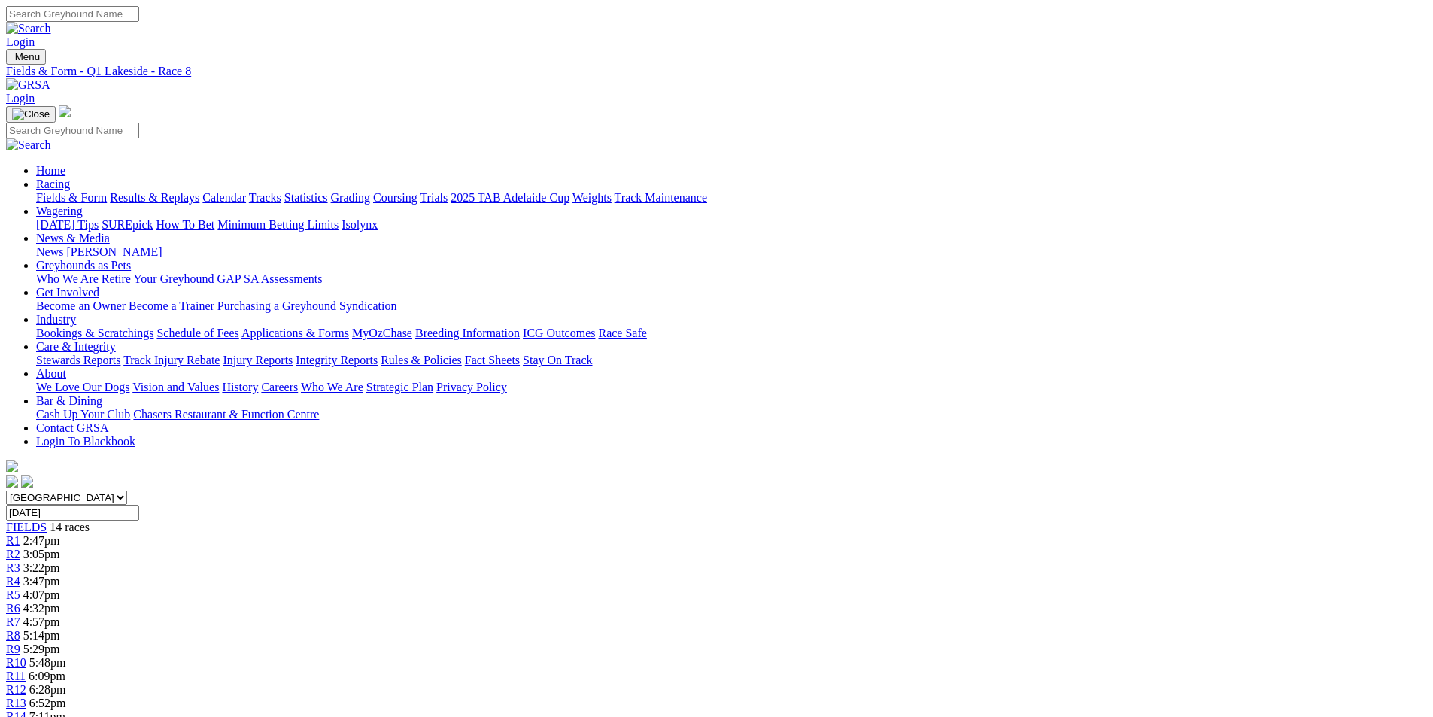
click at [20, 643] on link "R9" at bounding box center [13, 649] width 14 height 13
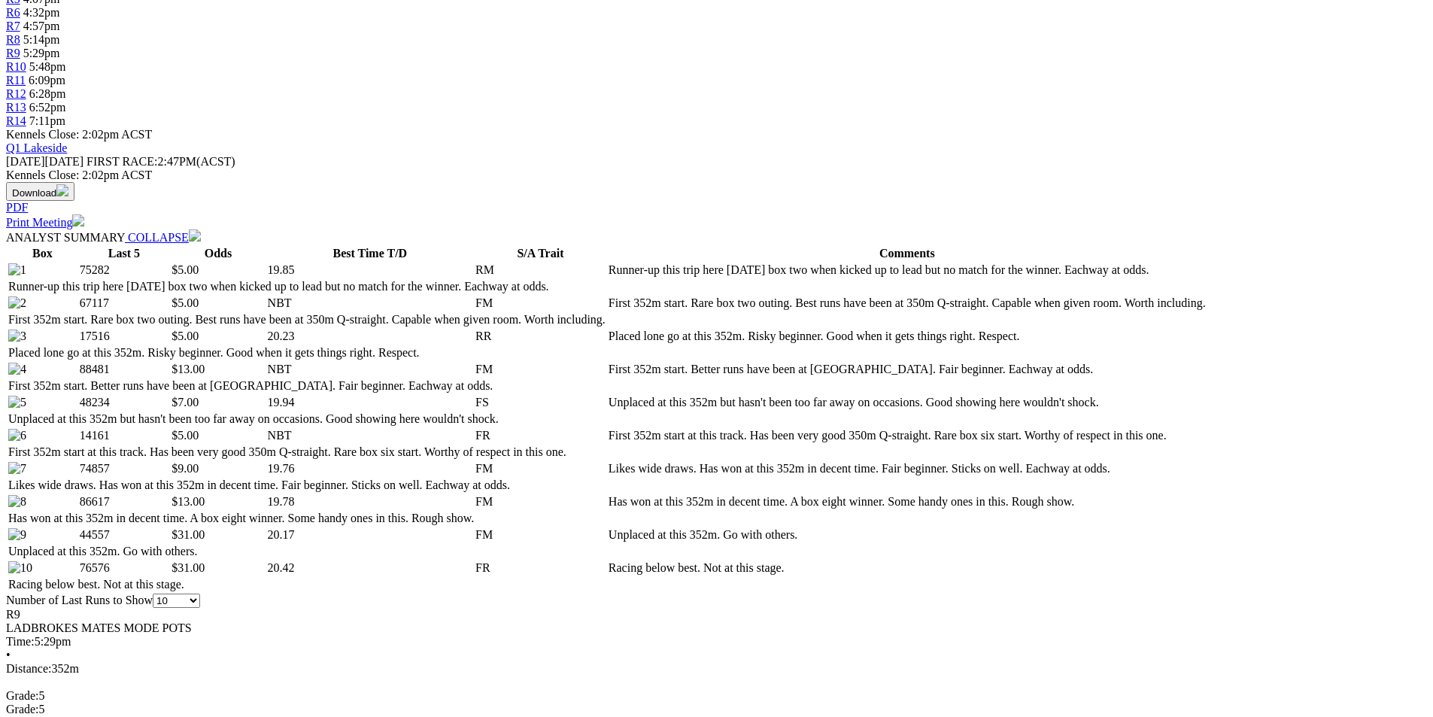
scroll to position [602, 0]
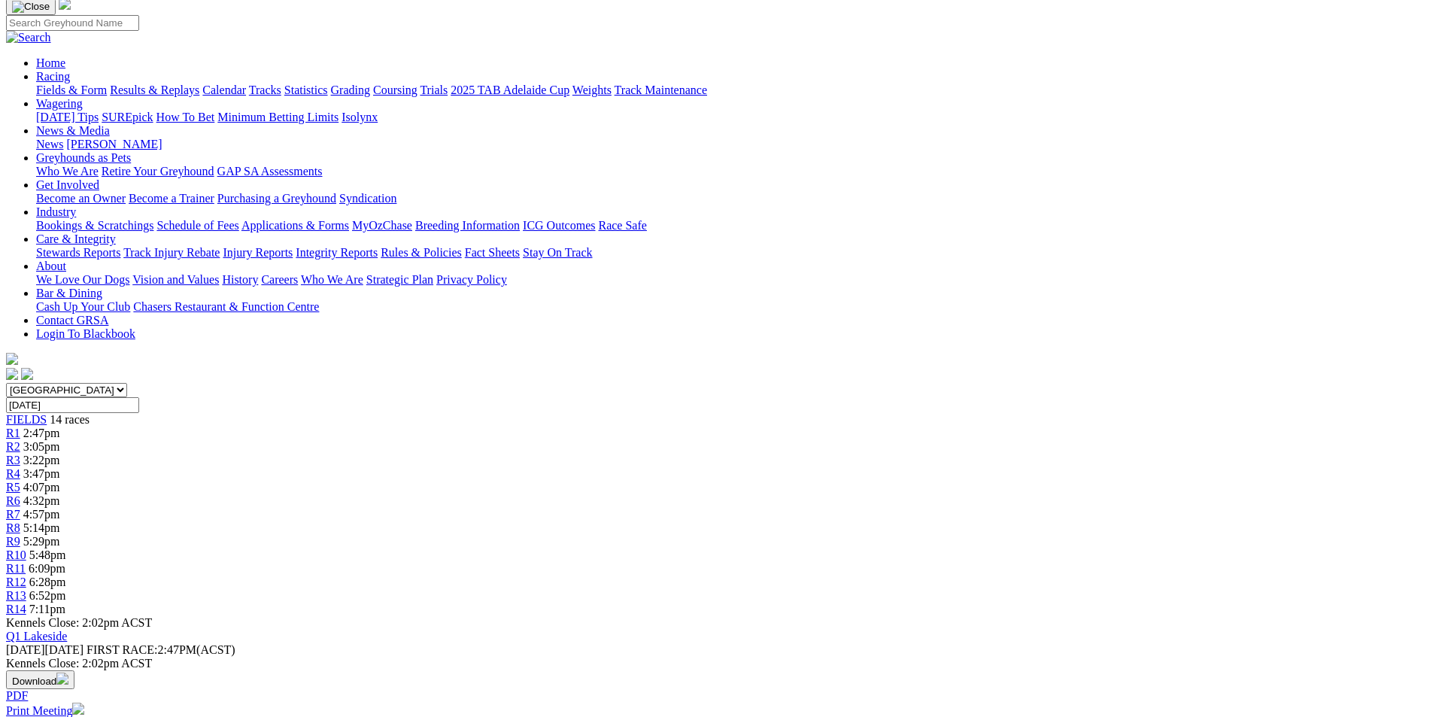
scroll to position [0, 0]
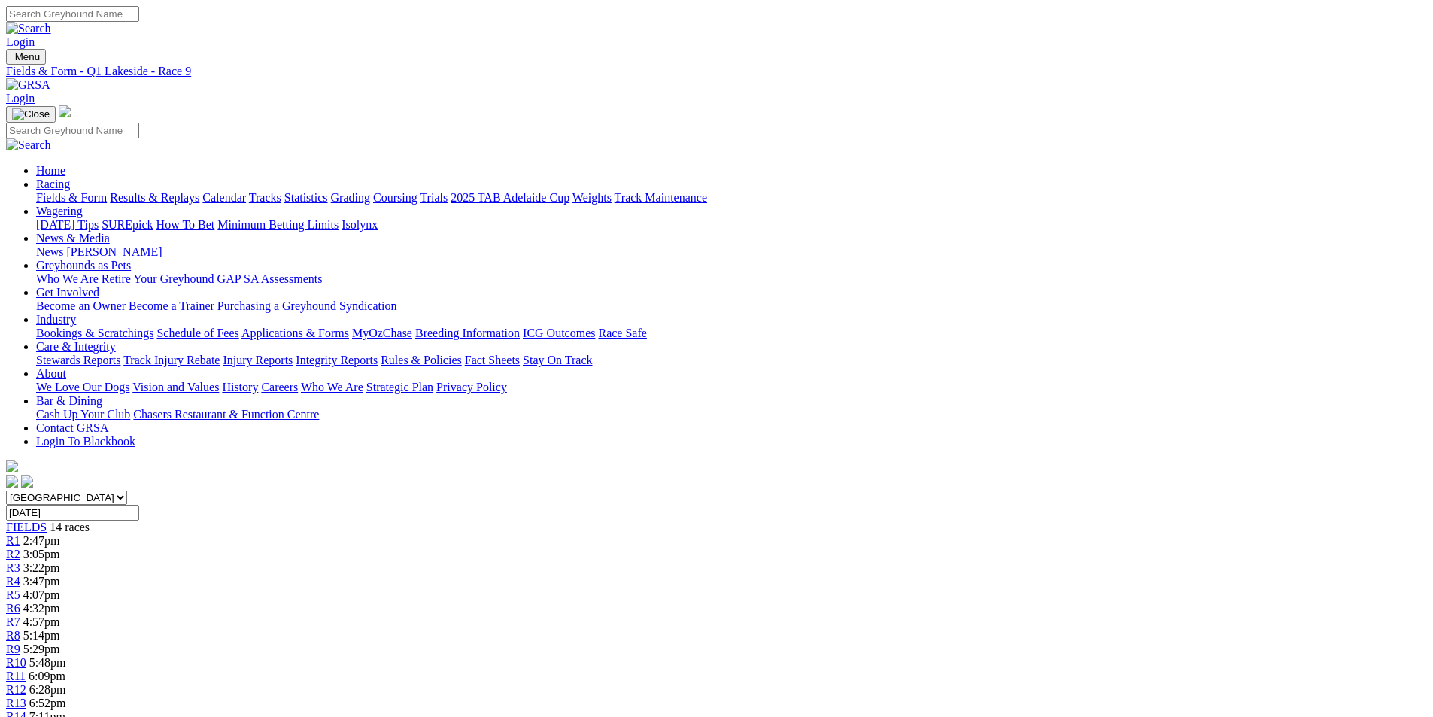
click at [26, 656] on span "R10" at bounding box center [16, 662] width 20 height 13
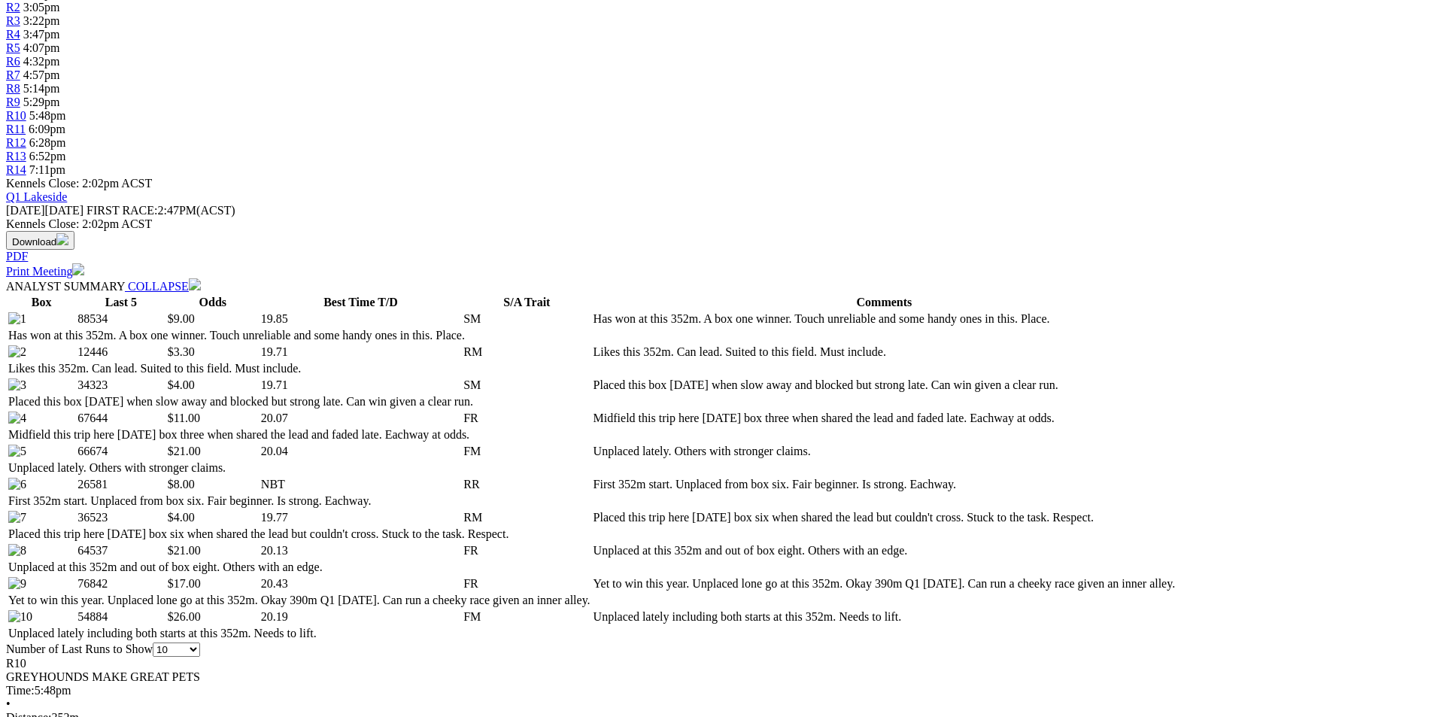
scroll to position [602, 0]
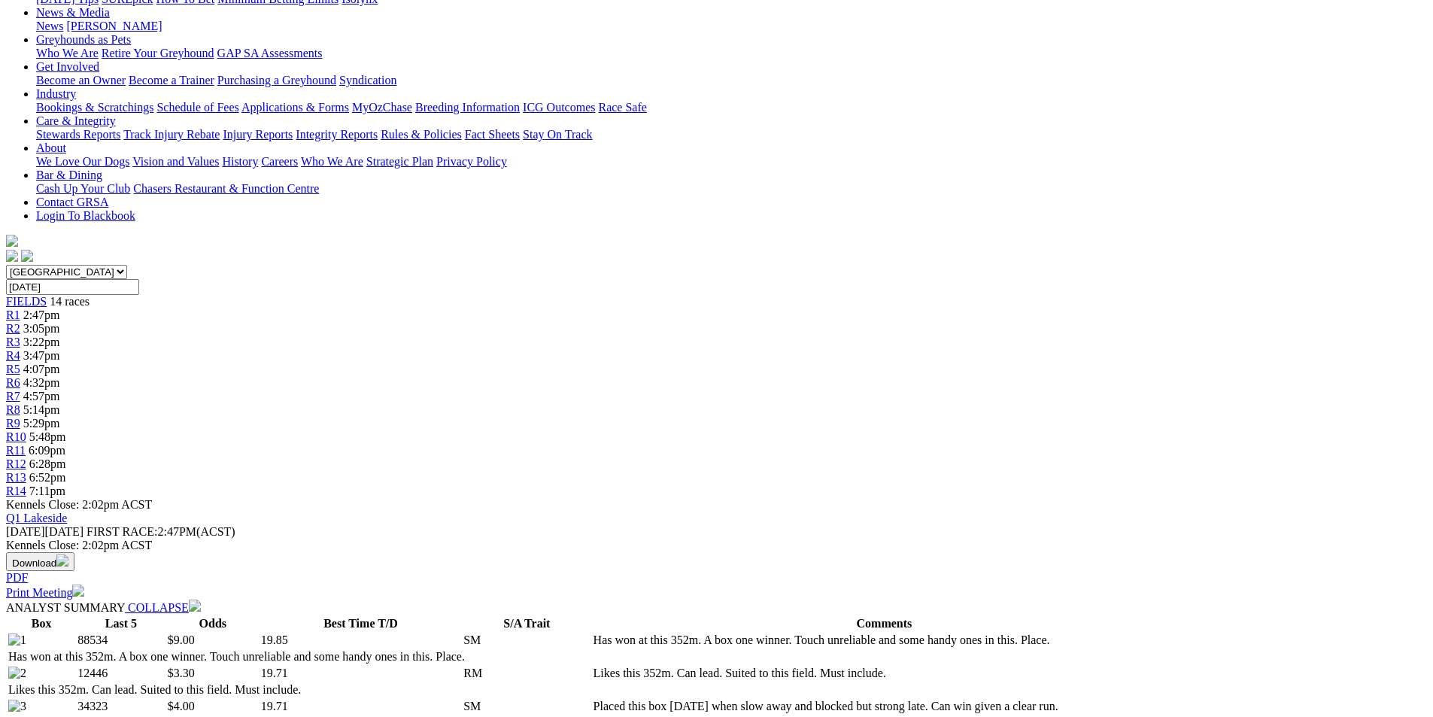
scroll to position [0, 0]
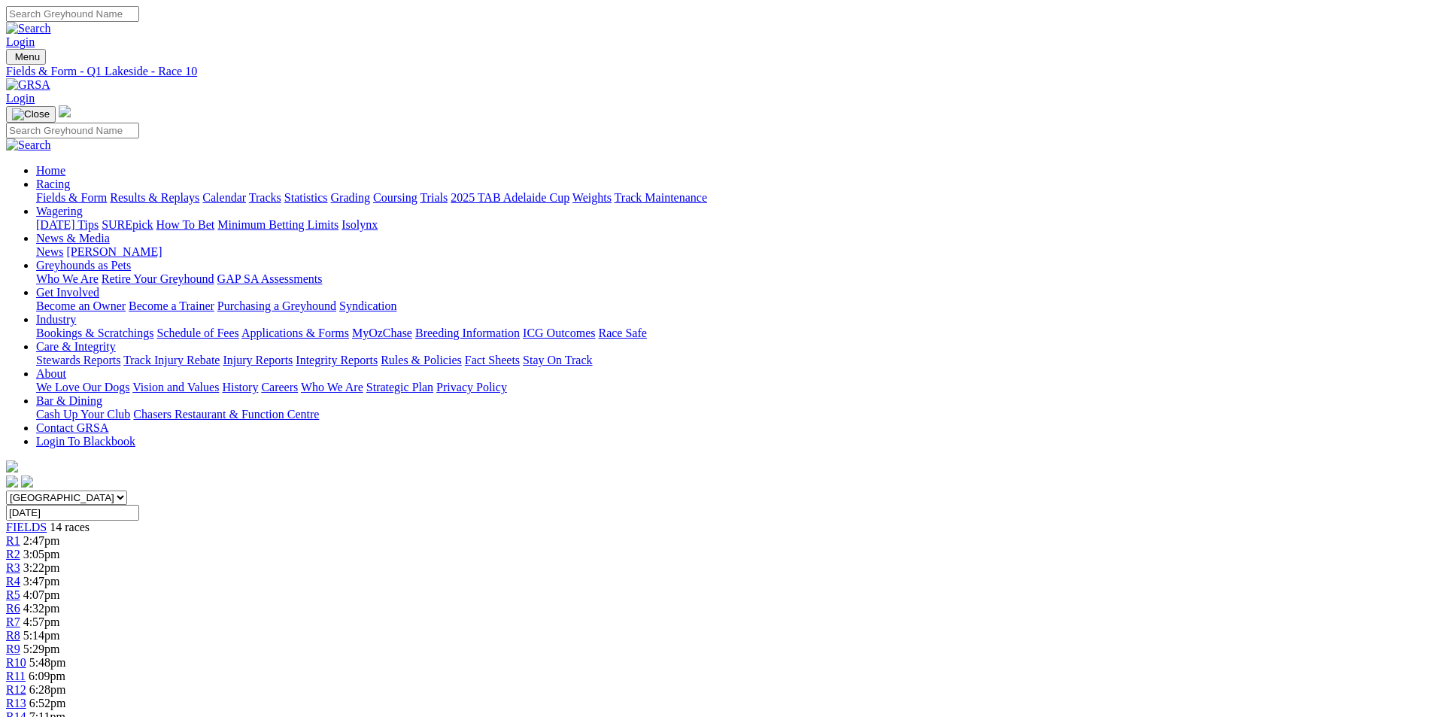
click at [26, 670] on span "R11" at bounding box center [16, 676] width 20 height 13
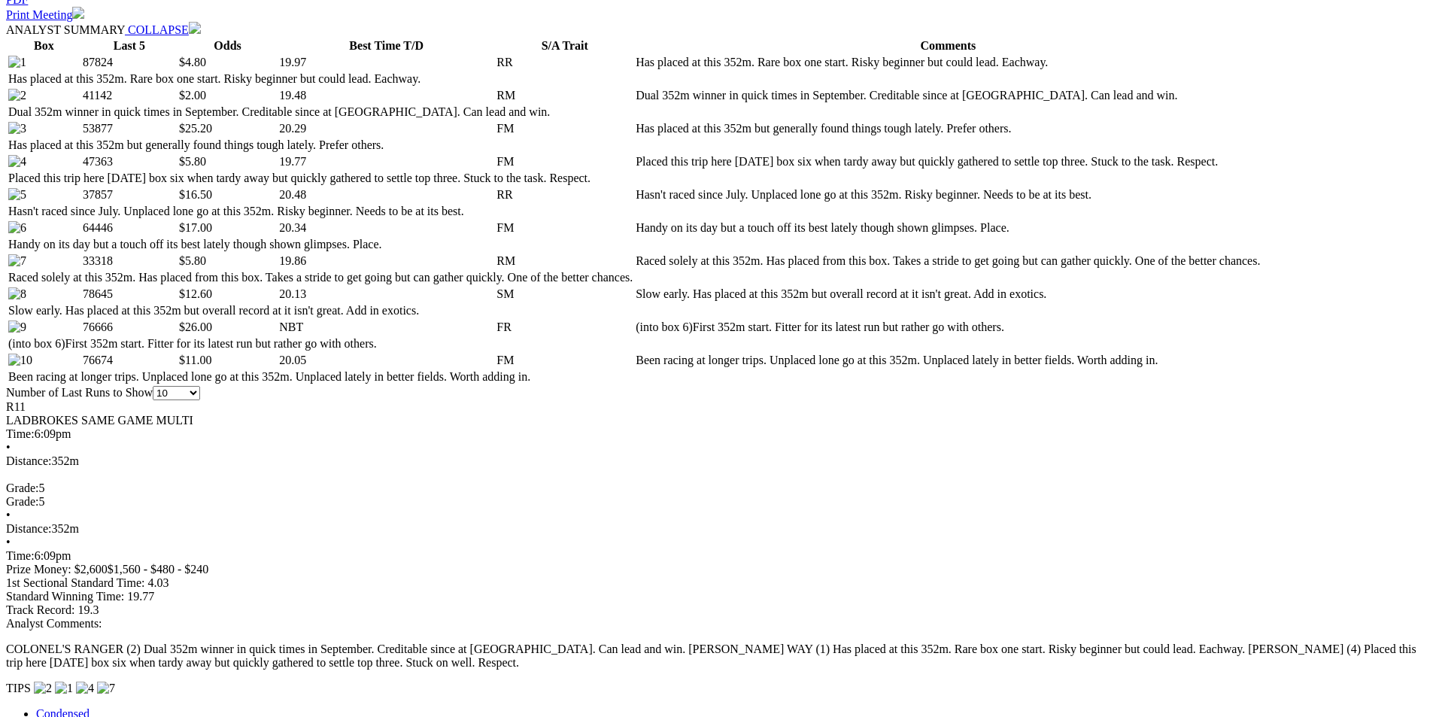
scroll to position [828, 0]
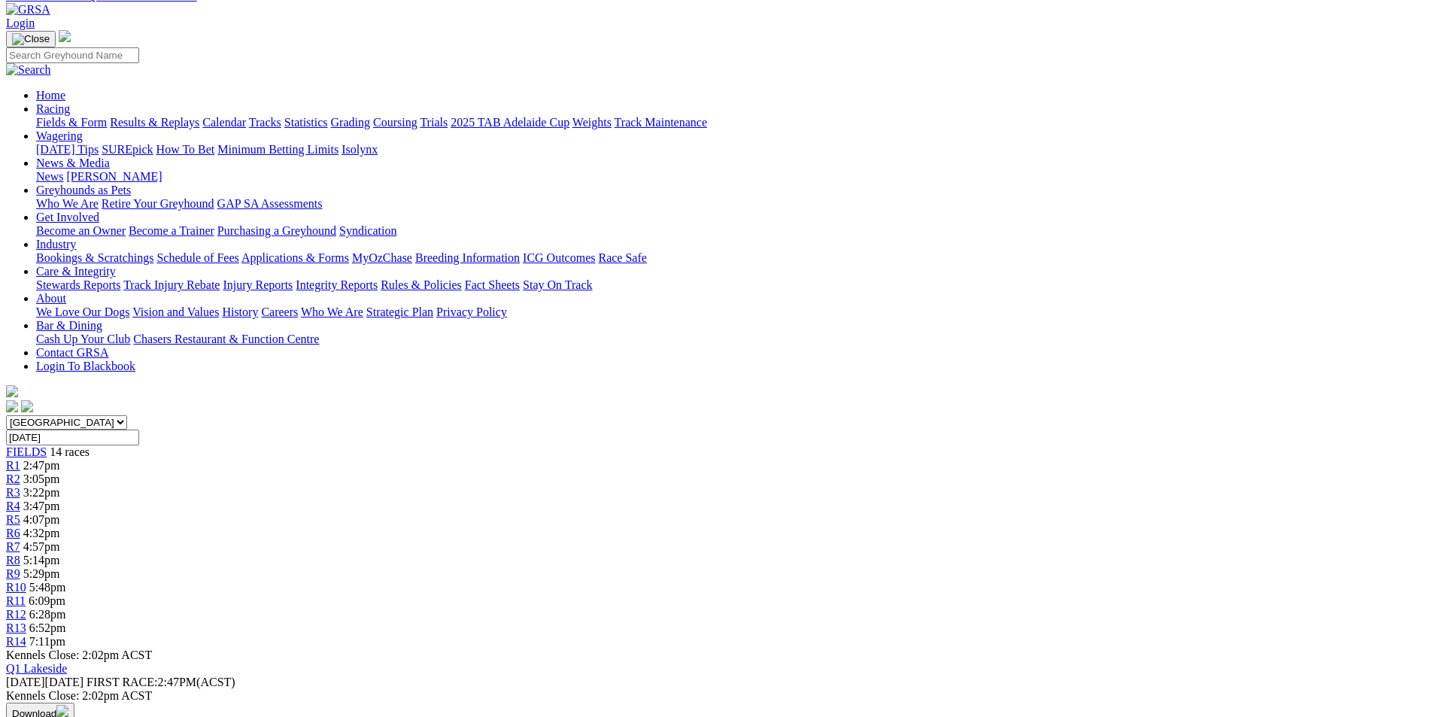
scroll to position [0, 0]
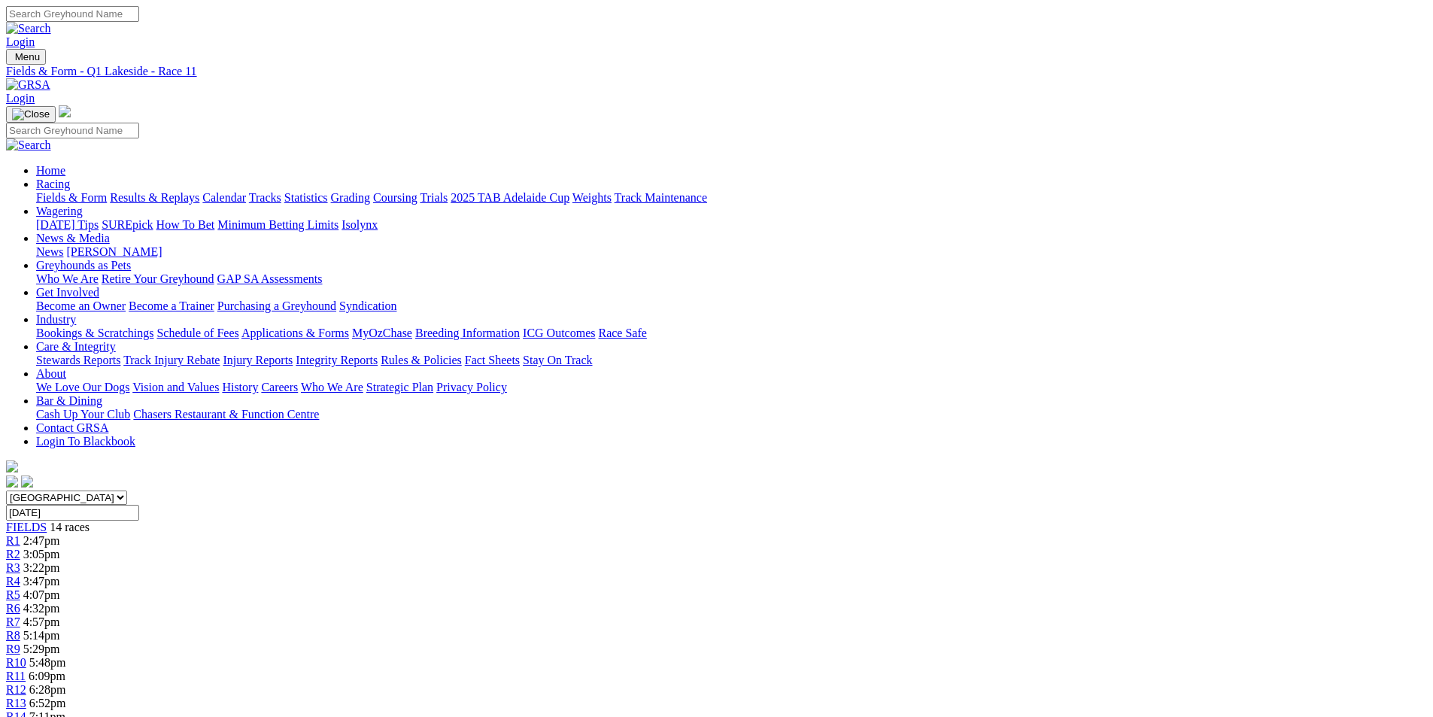
click at [26, 683] on link "R12" at bounding box center [16, 689] width 20 height 13
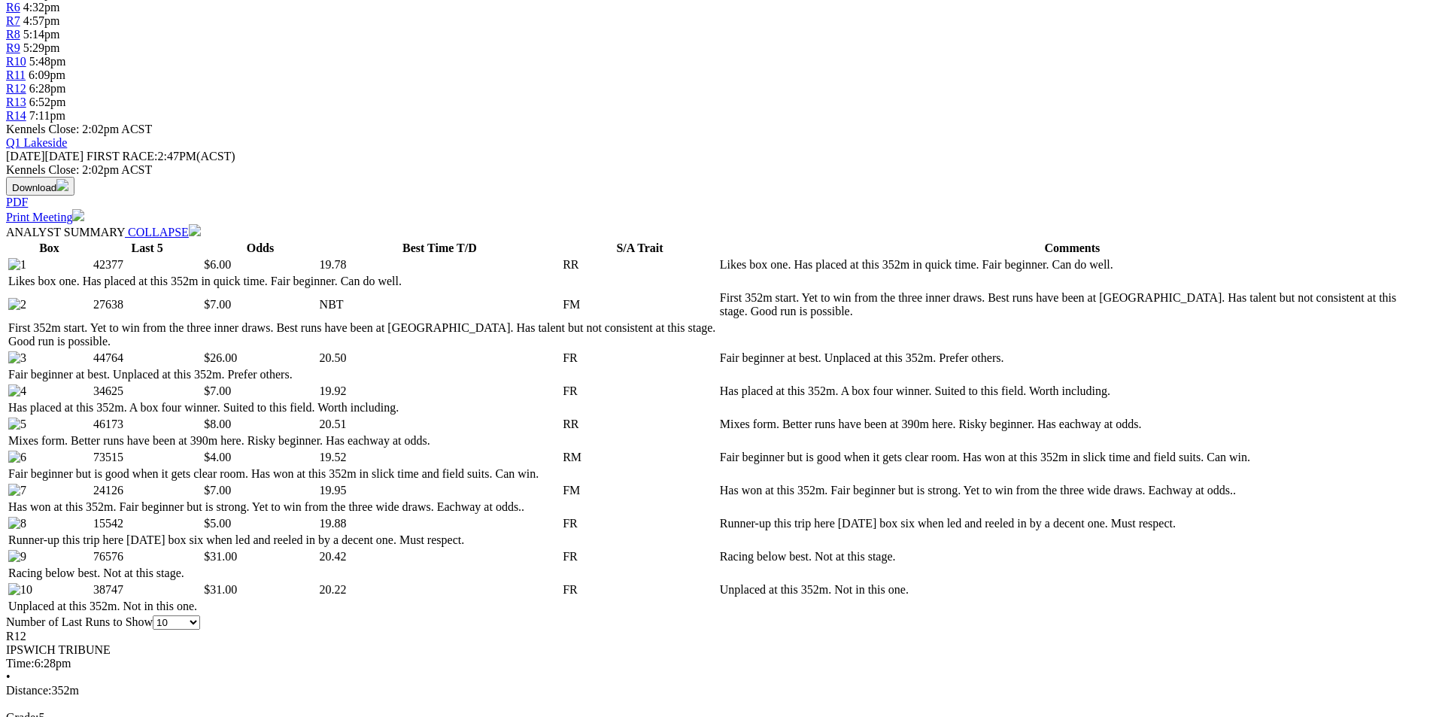
scroll to position [602, 0]
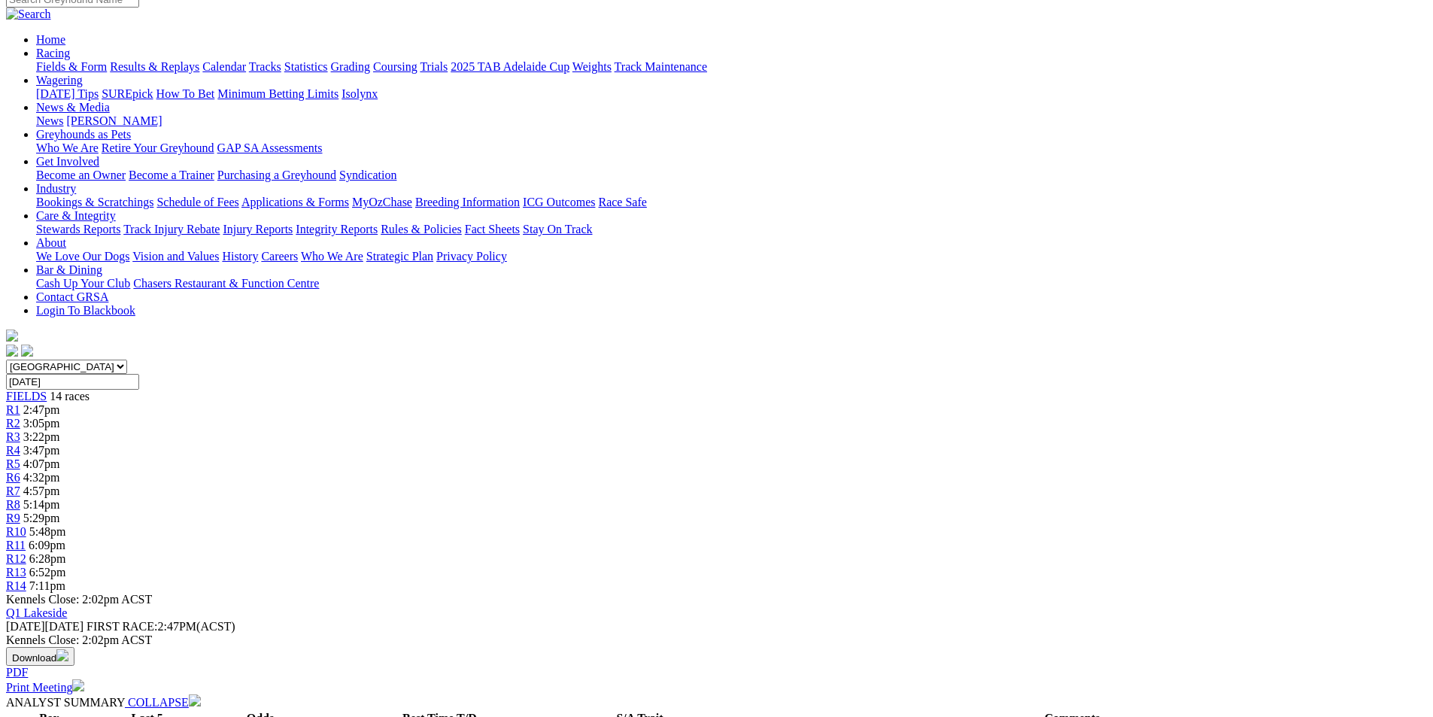
scroll to position [0, 0]
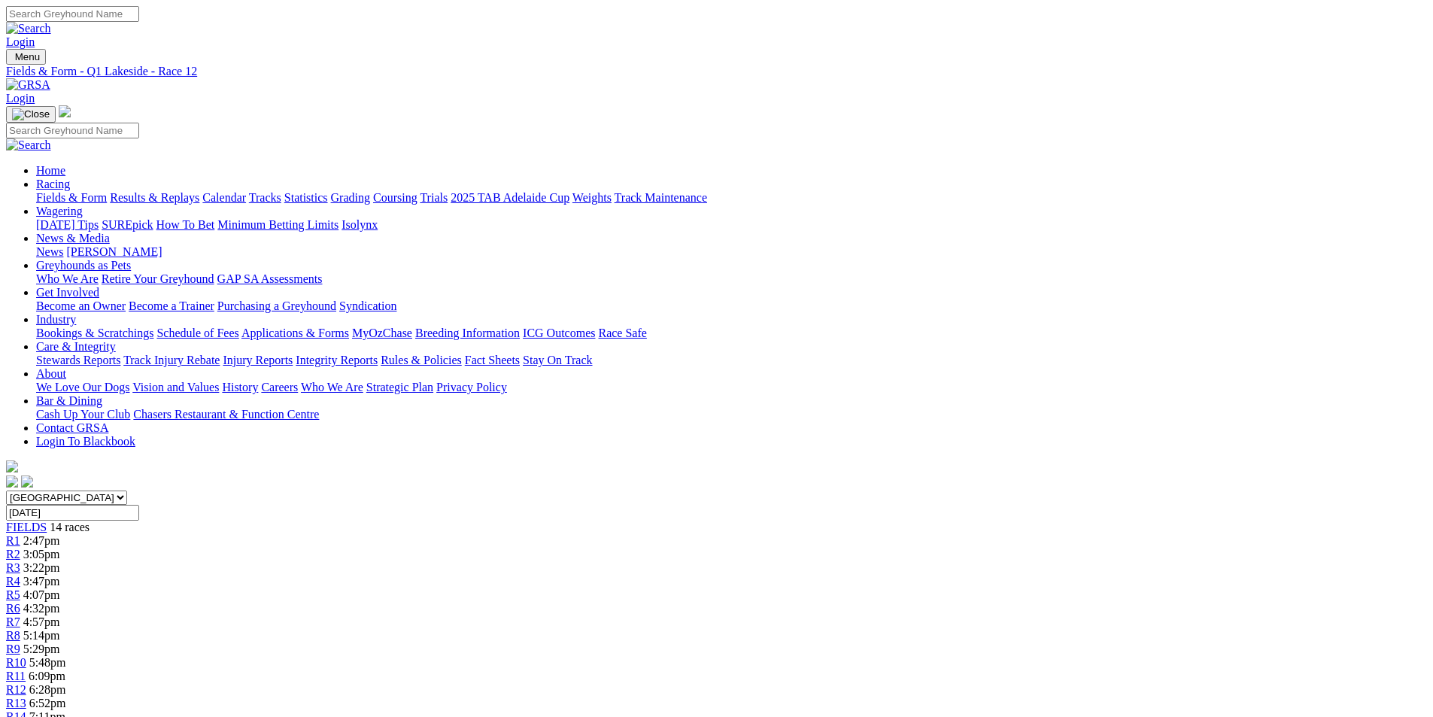
click at [26, 697] on span "R13" at bounding box center [16, 703] width 20 height 13
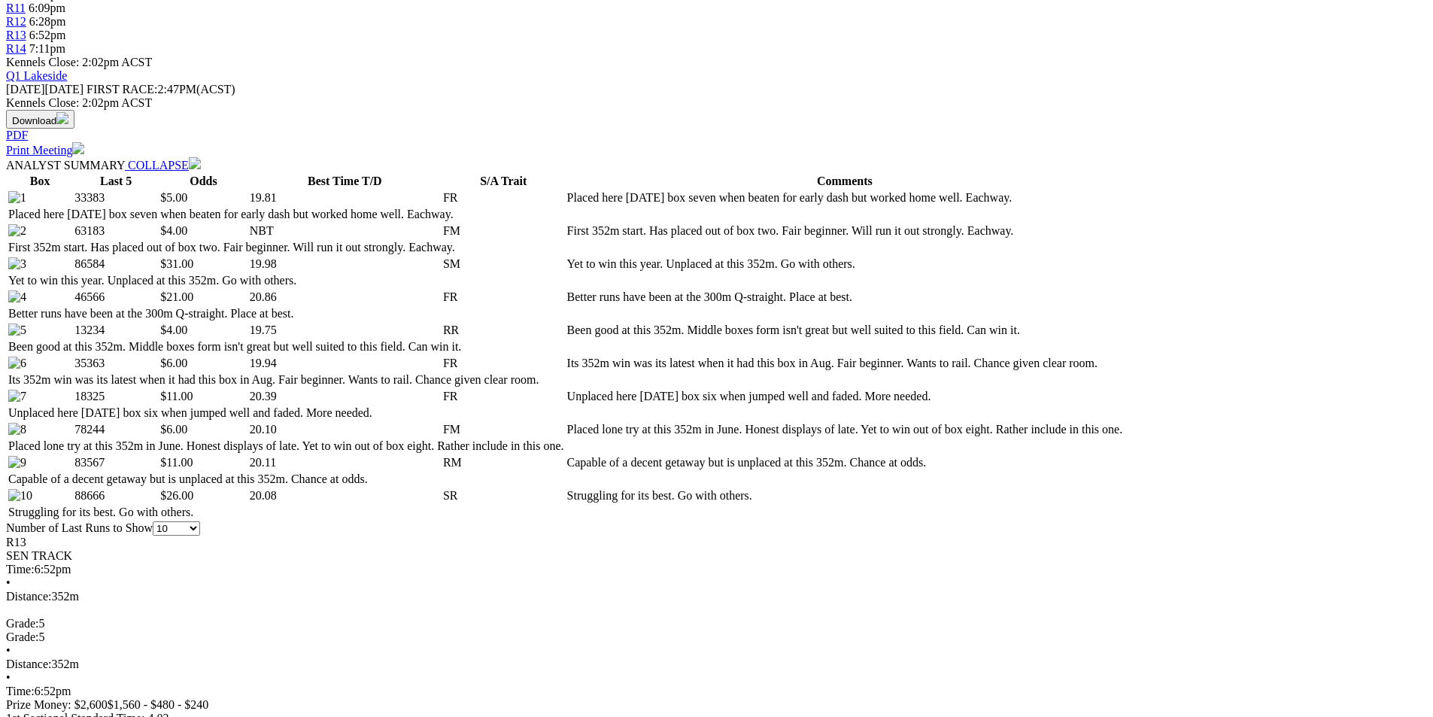
scroll to position [677, 0]
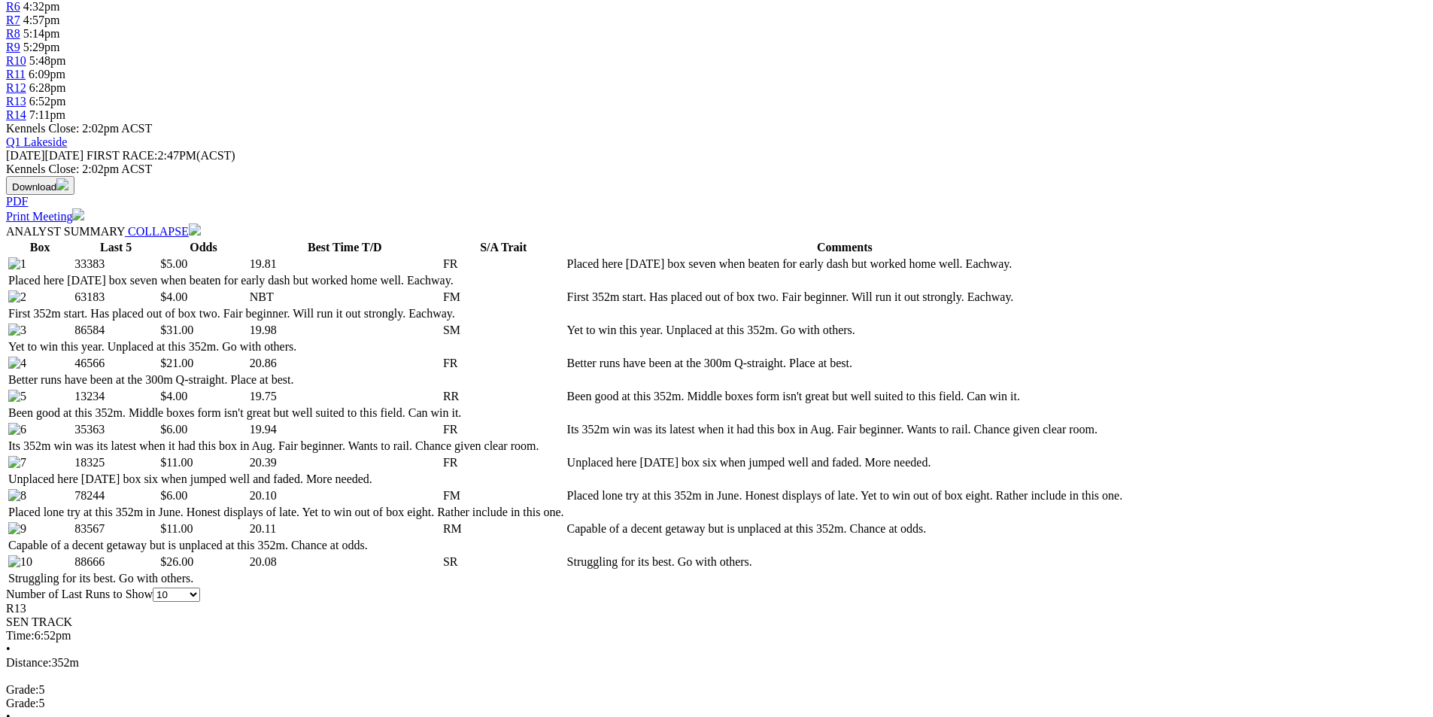
scroll to position [0, 0]
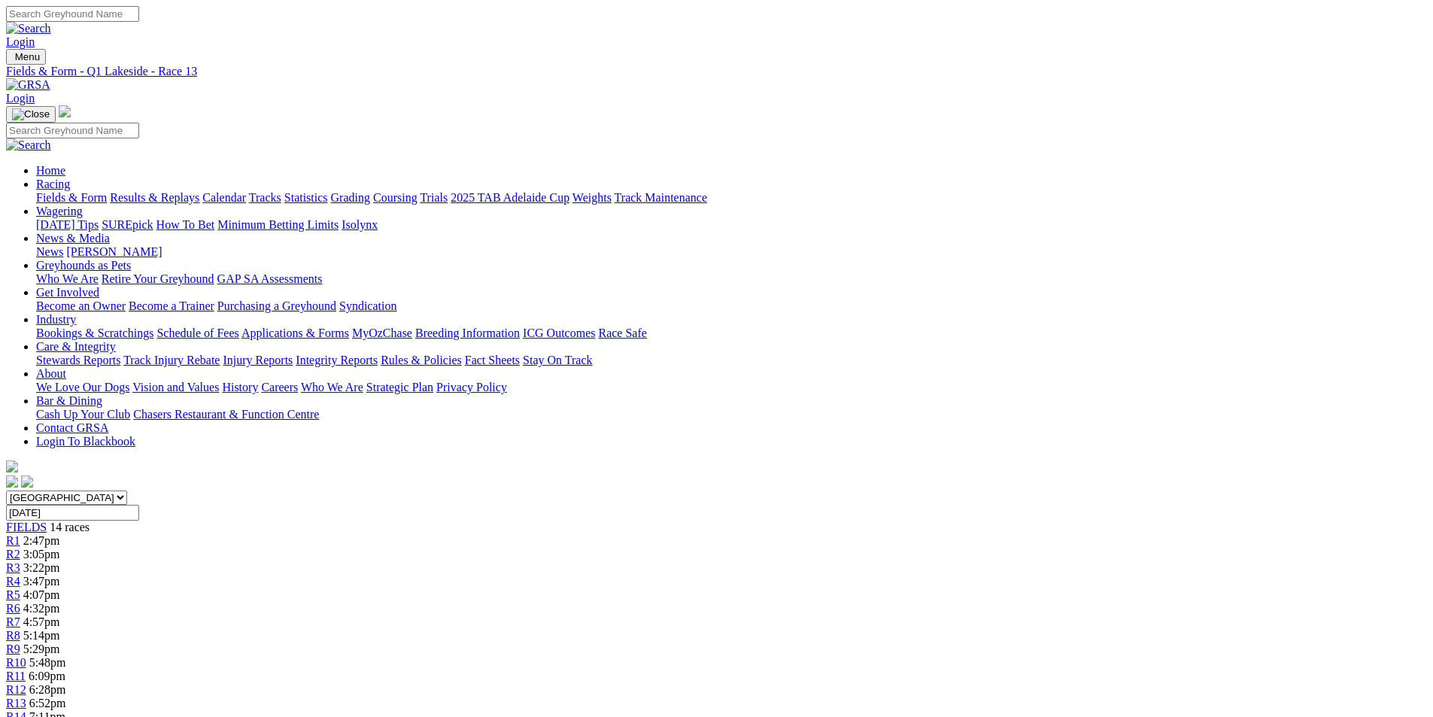
click at [26, 710] on span "R14" at bounding box center [16, 716] width 20 height 13
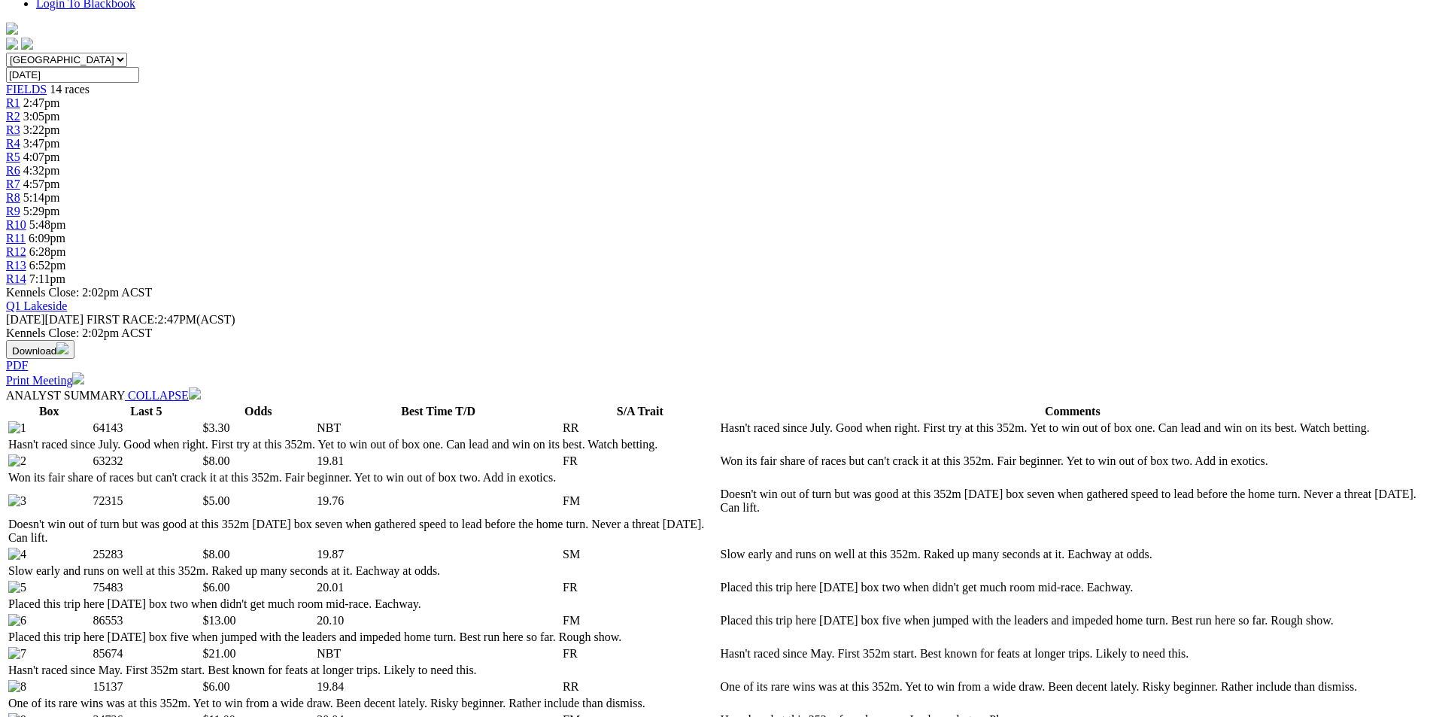
scroll to position [527, 0]
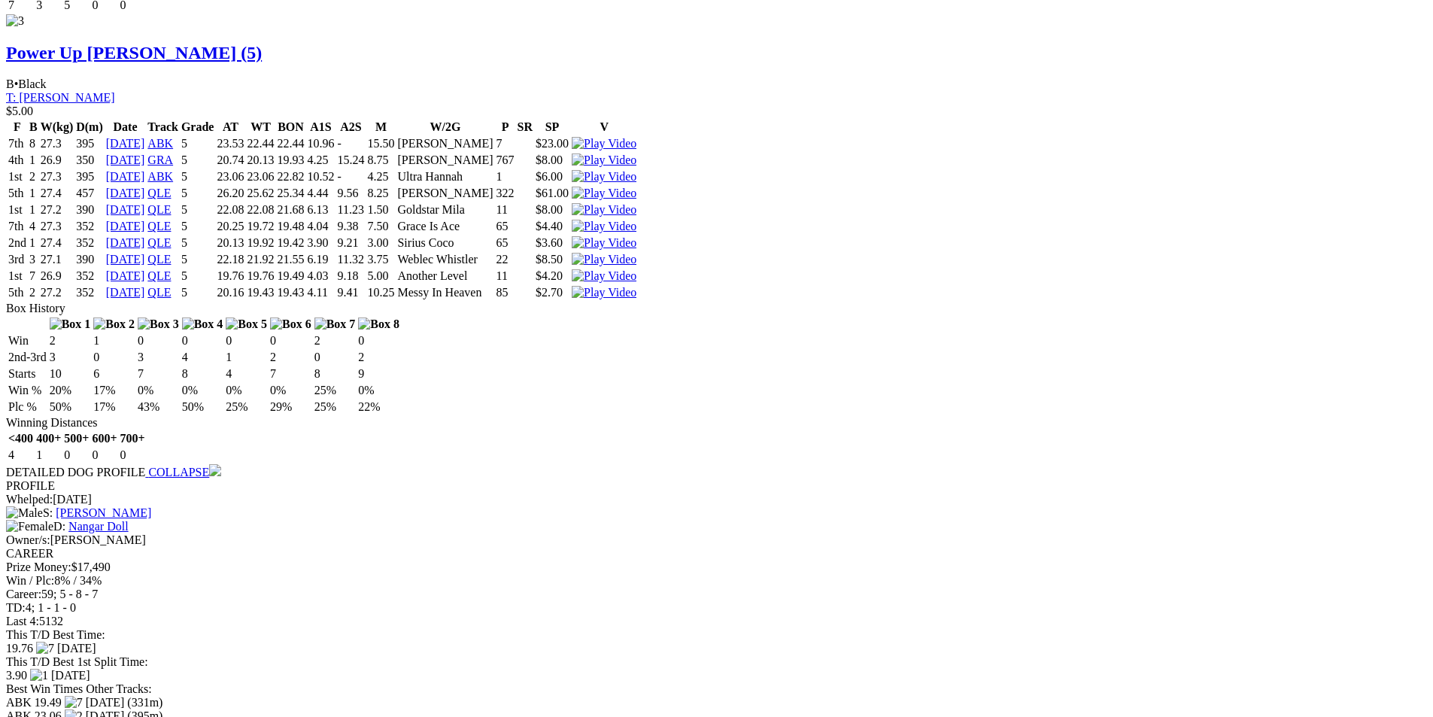
scroll to position [3311, 0]
